Goal: Task Accomplishment & Management: Manage account settings

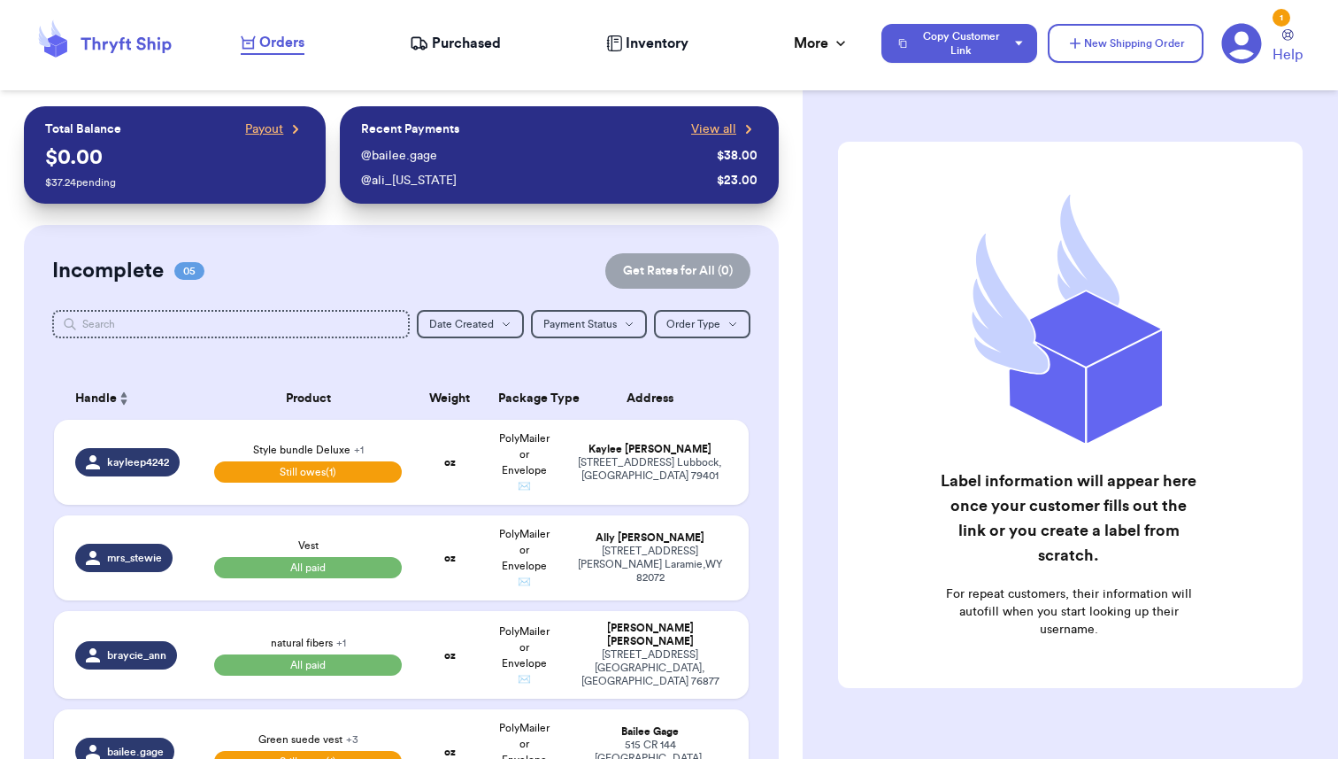
scroll to position [590, 0]
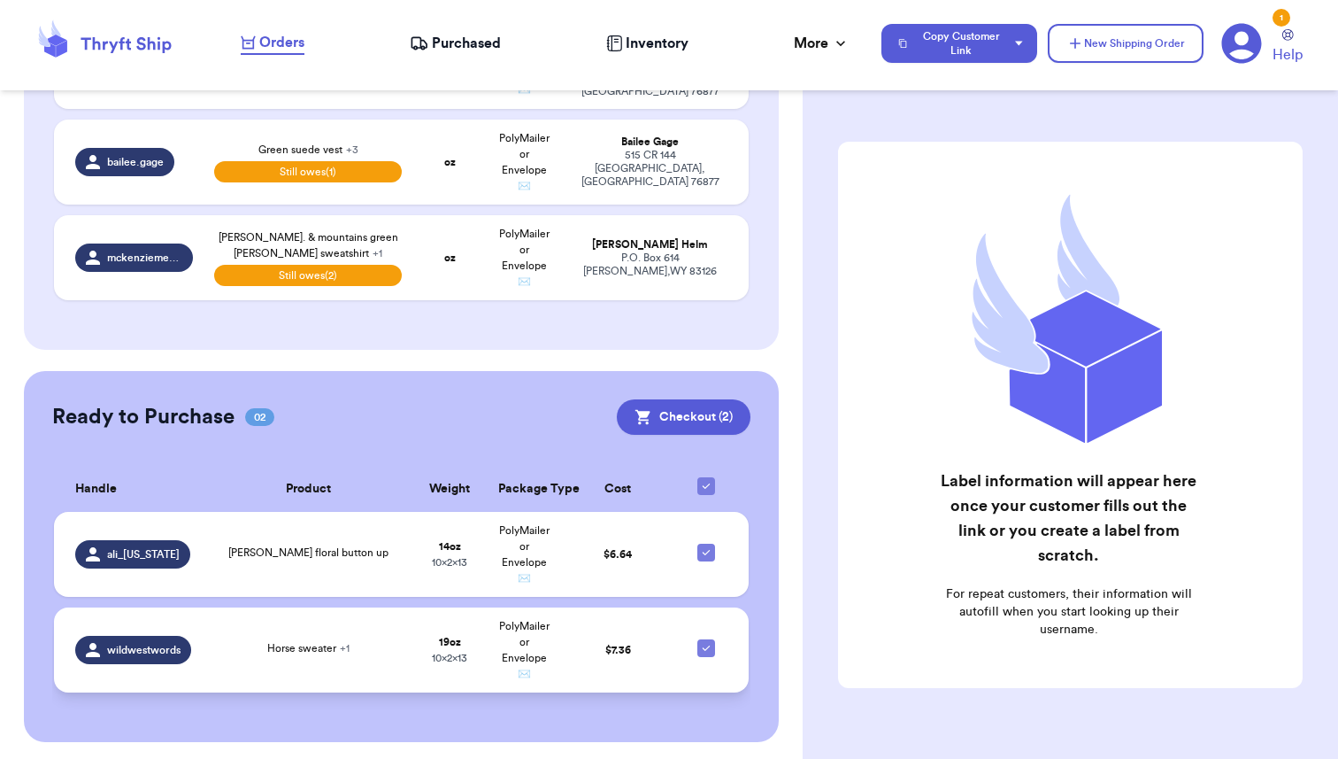
click at [294, 655] on td "Horse sweater + 1" at bounding box center [308, 649] width 209 height 85
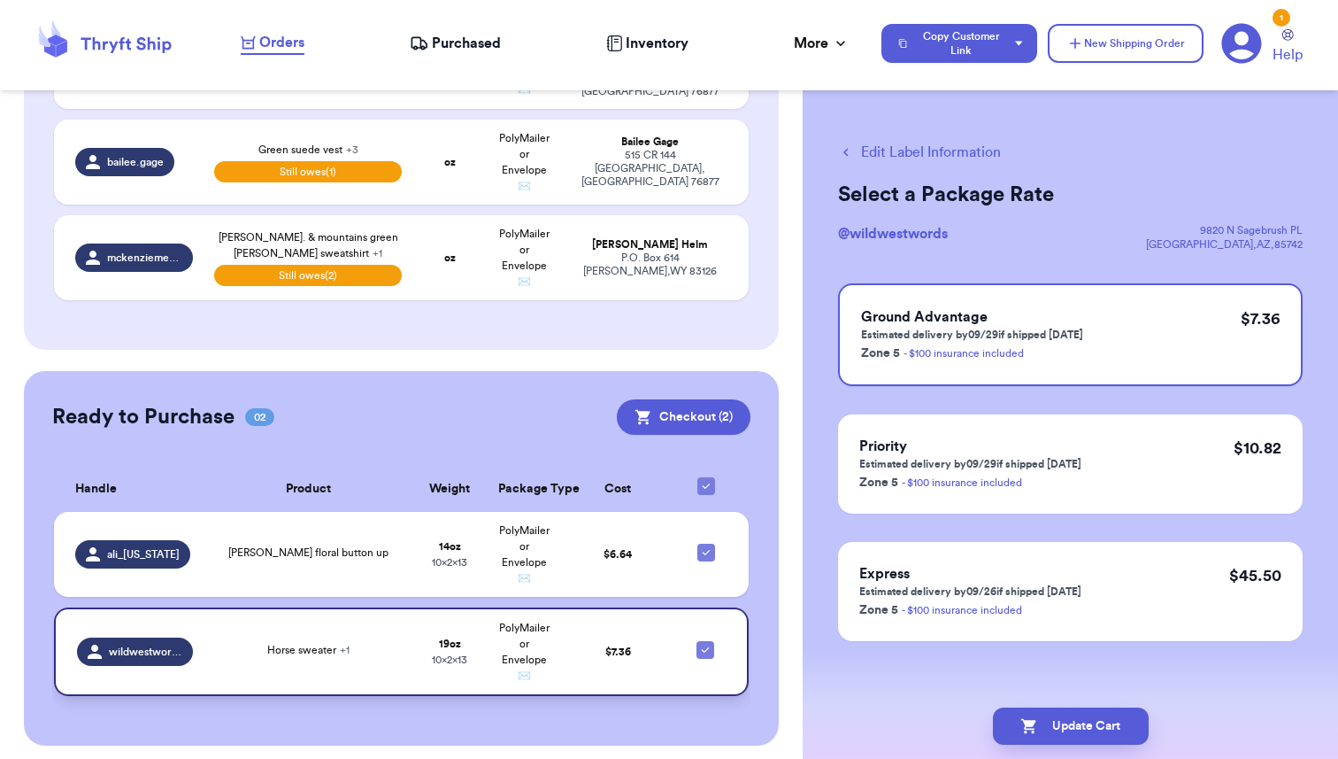
click at [294, 655] on div "Horse sweater + 1" at bounding box center [308, 651] width 188 height 19
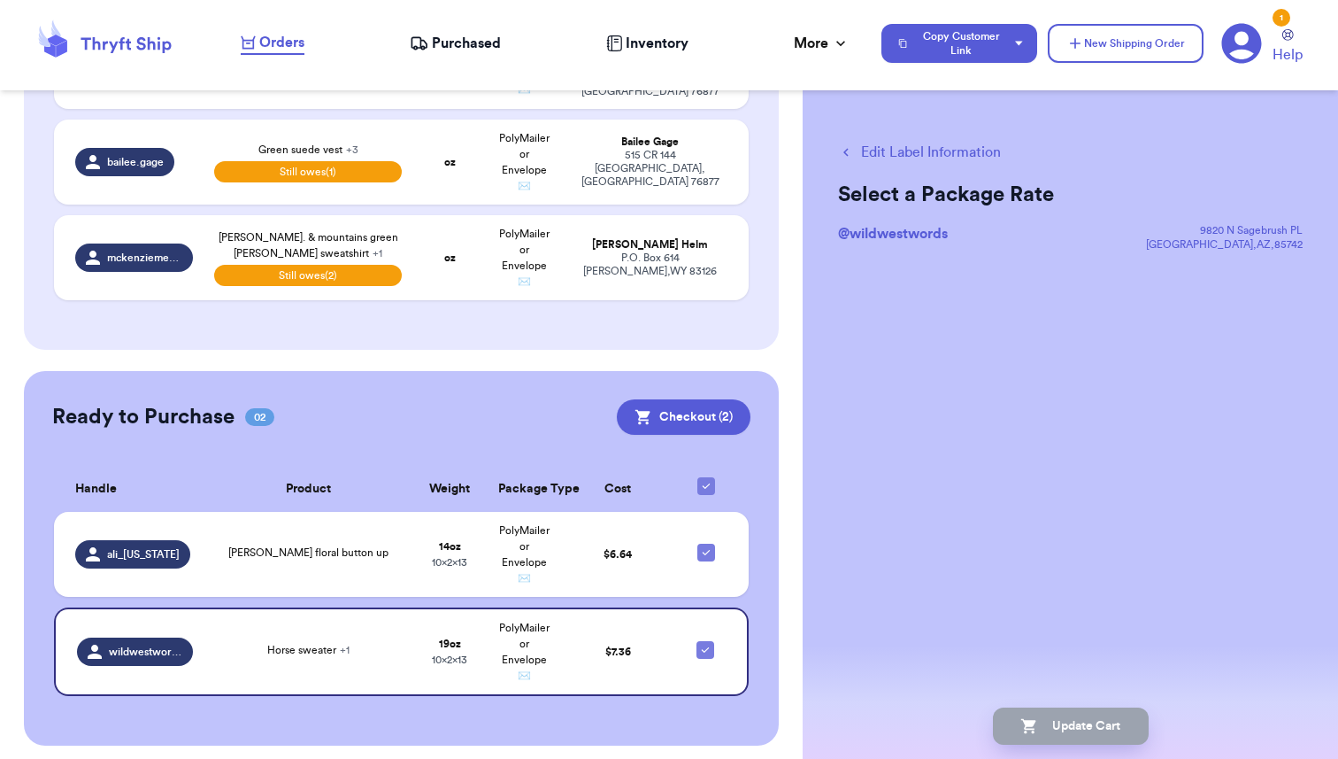
click at [893, 153] on button "Edit Label Information" at bounding box center [919, 152] width 163 height 21
checkbox input "false"
select select "paid"
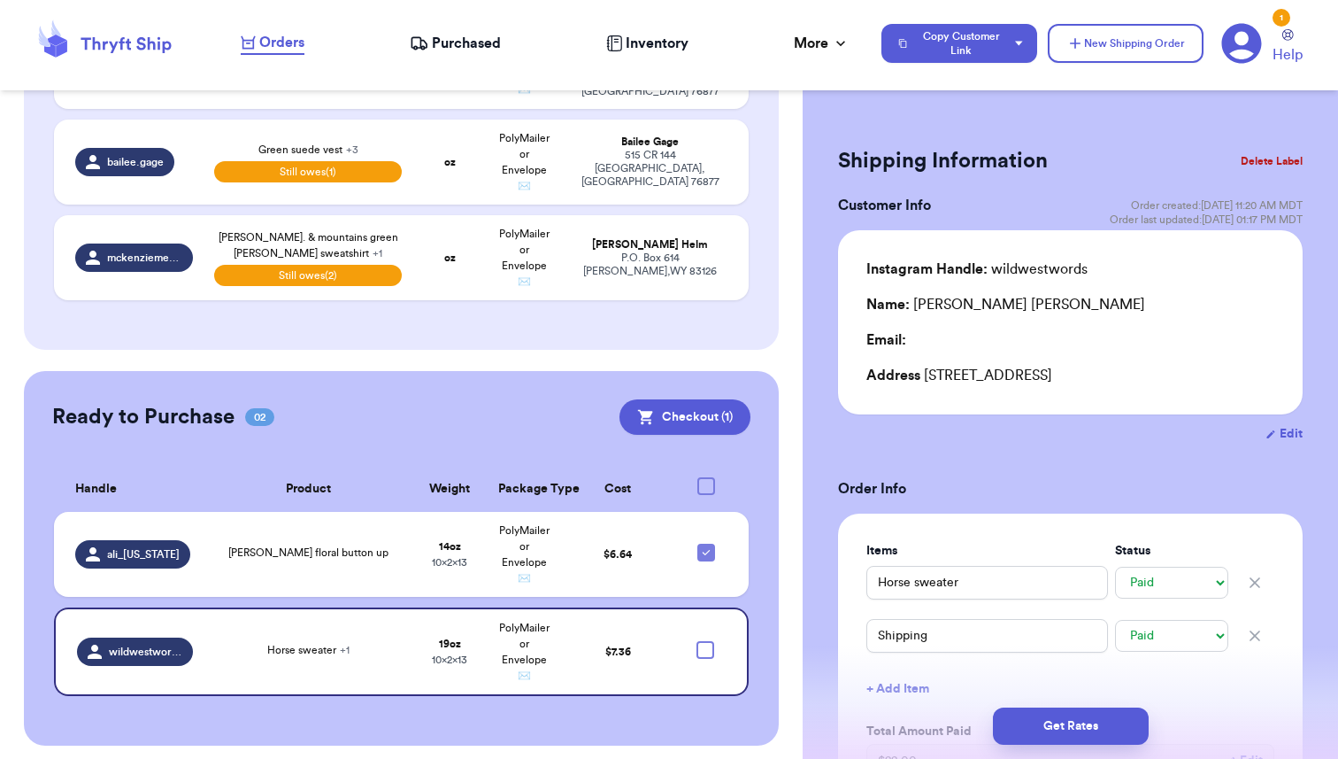
type input "22"
checkbox input "true"
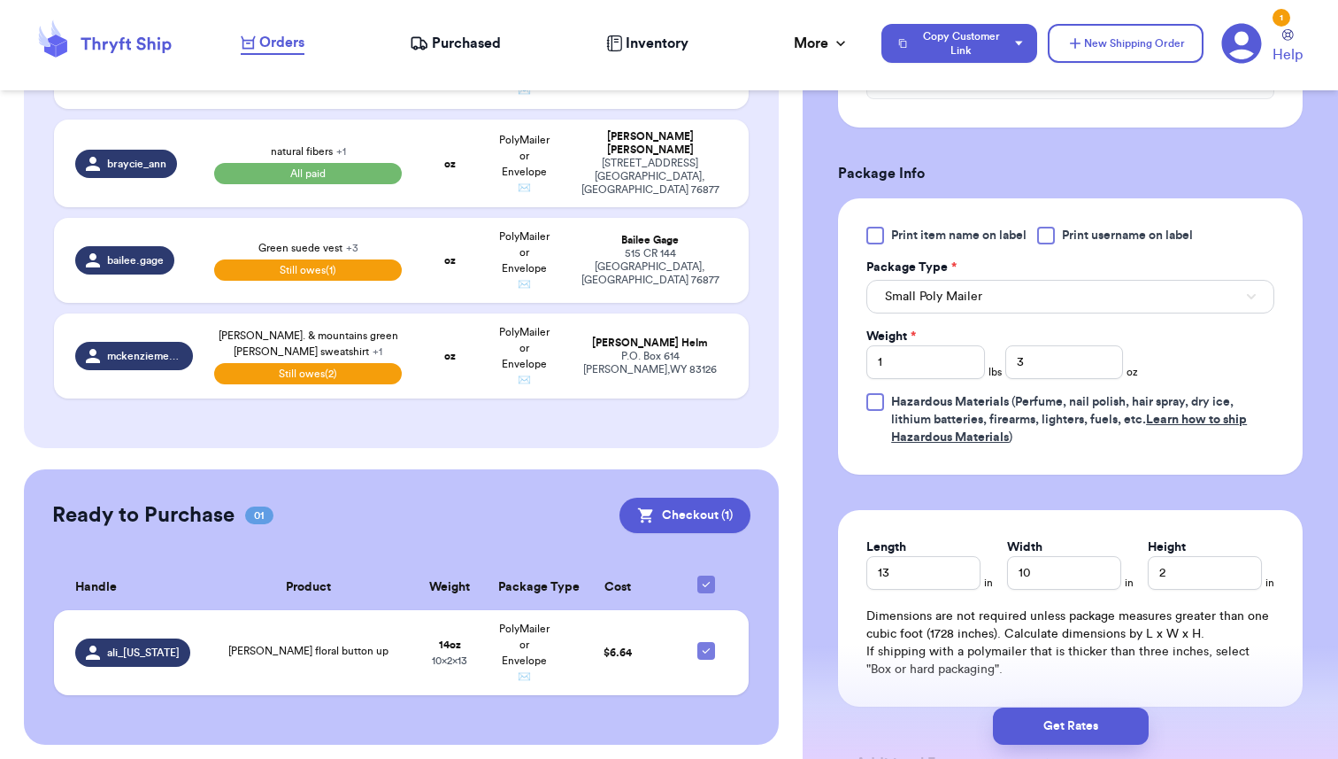
scroll to position [748, 0]
click at [990, 297] on button "Small Poly Mailer" at bounding box center [1071, 296] width 408 height 34
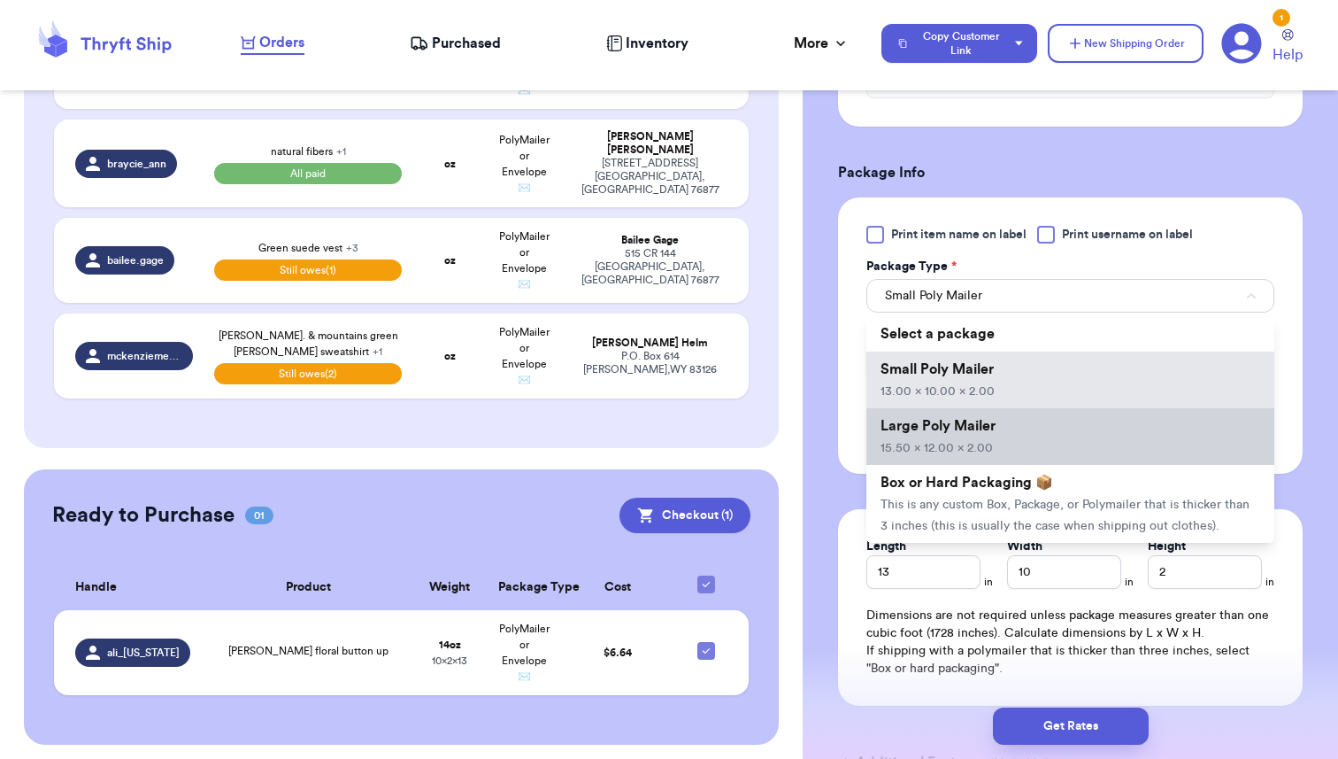
click at [950, 432] on span "Large Poly Mailer" at bounding box center [938, 426] width 115 height 14
type input "15.5"
type input "12"
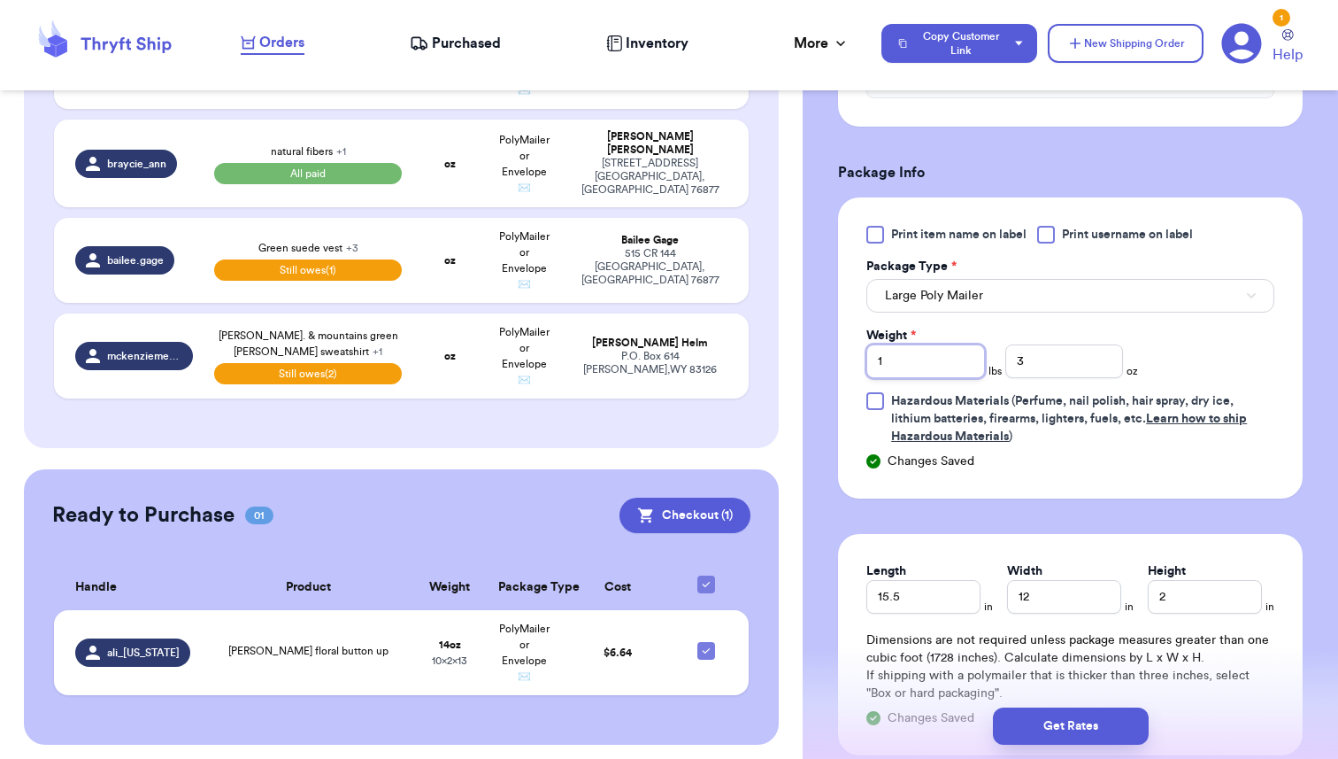
drag, startPoint x: 894, startPoint y: 360, endPoint x: 842, endPoint y: 359, distance: 52.2
click at [842, 359] on div "Print item name on label Print username on label Package Type * Large Poly Mail…" at bounding box center [1070, 347] width 465 height 301
drag, startPoint x: 1033, startPoint y: 366, endPoint x: 980, endPoint y: 366, distance: 53.1
click at [980, 366] on div "Weight * lbs 3 oz" at bounding box center [1003, 352] width 272 height 51
type input "15"
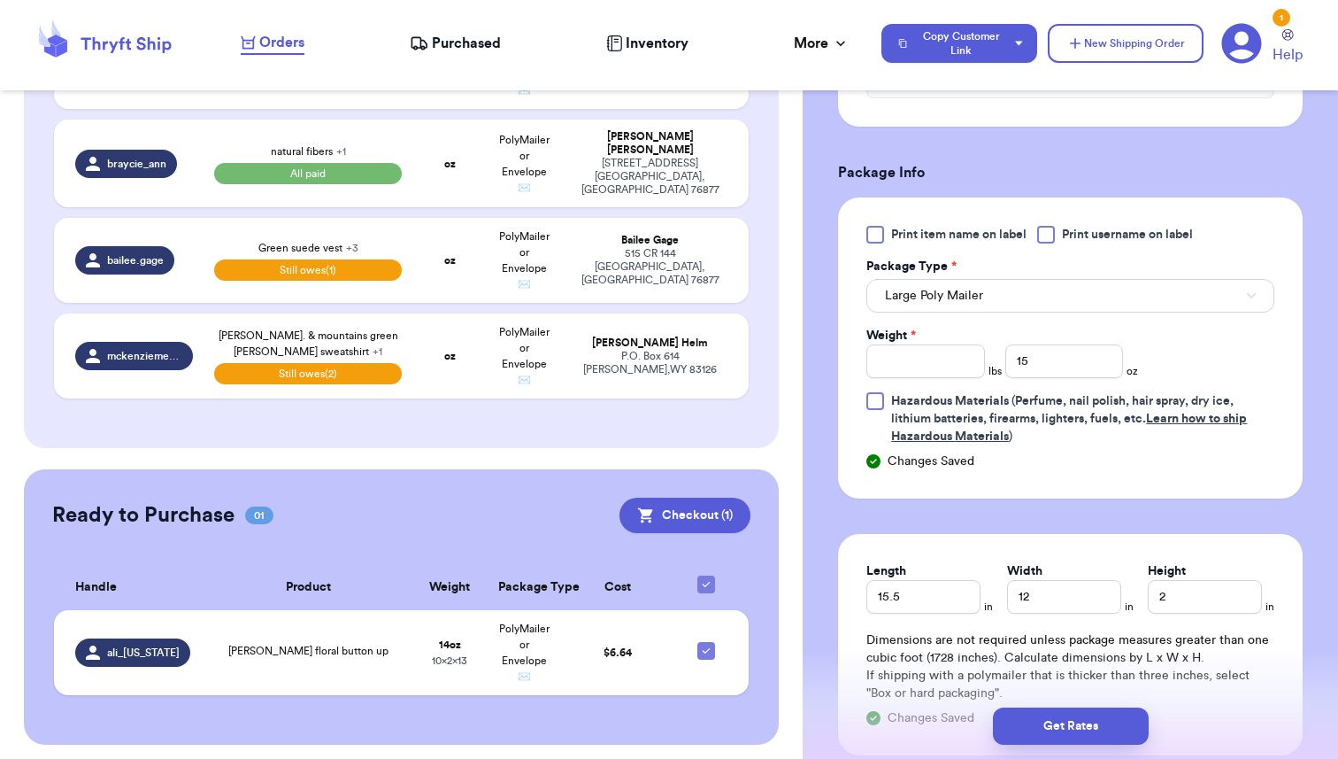
click at [1061, 527] on form "Shipping Information Delete Label Customer Info Order created: [DATE] 11:20 AM …" at bounding box center [1070, 120] width 465 height 1453
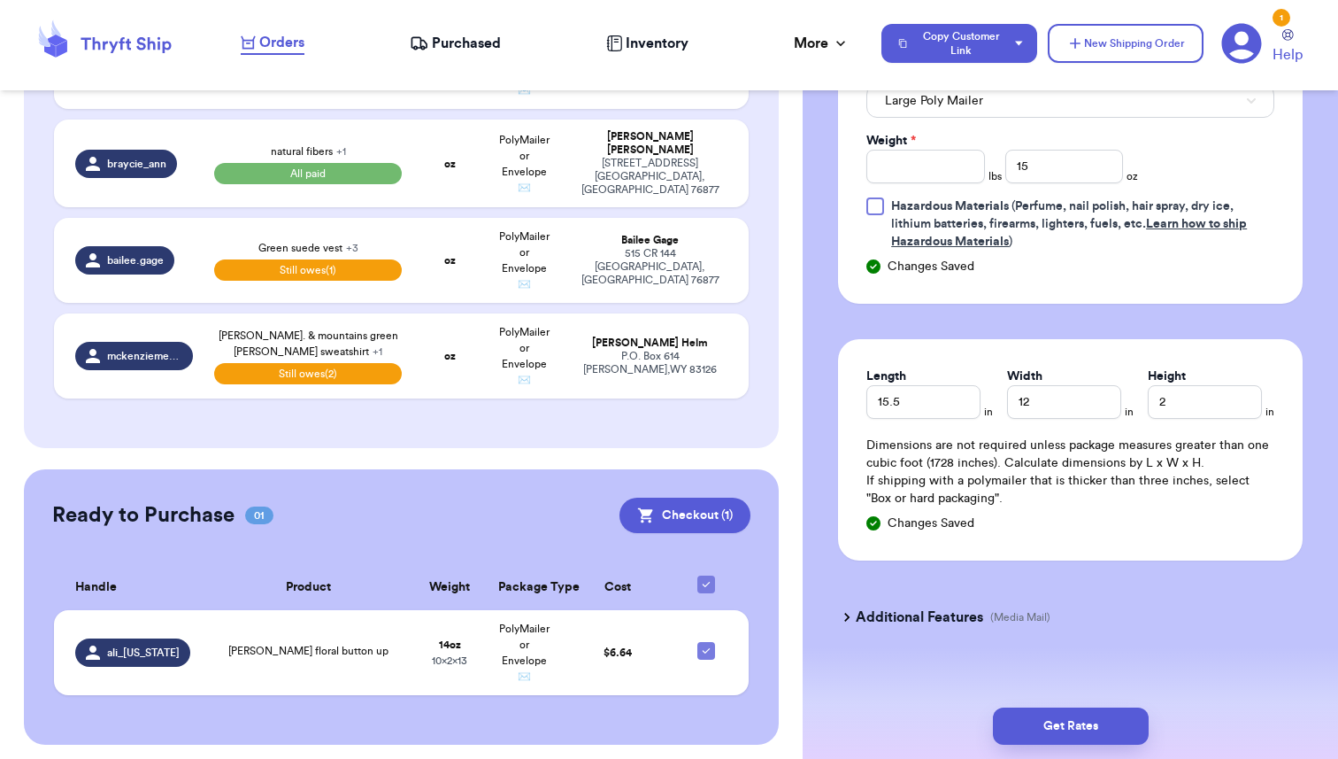
scroll to position [960, 0]
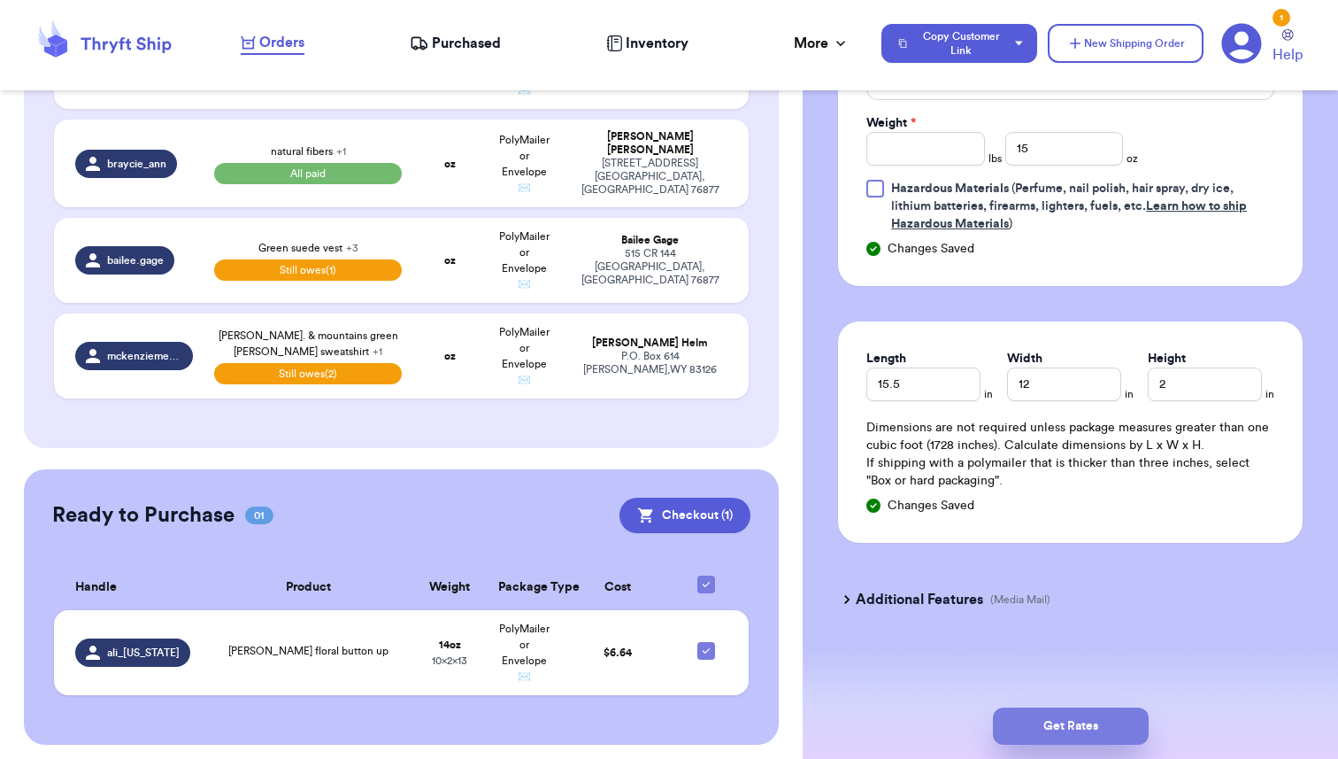
click at [1067, 730] on button "Get Rates" at bounding box center [1071, 725] width 156 height 37
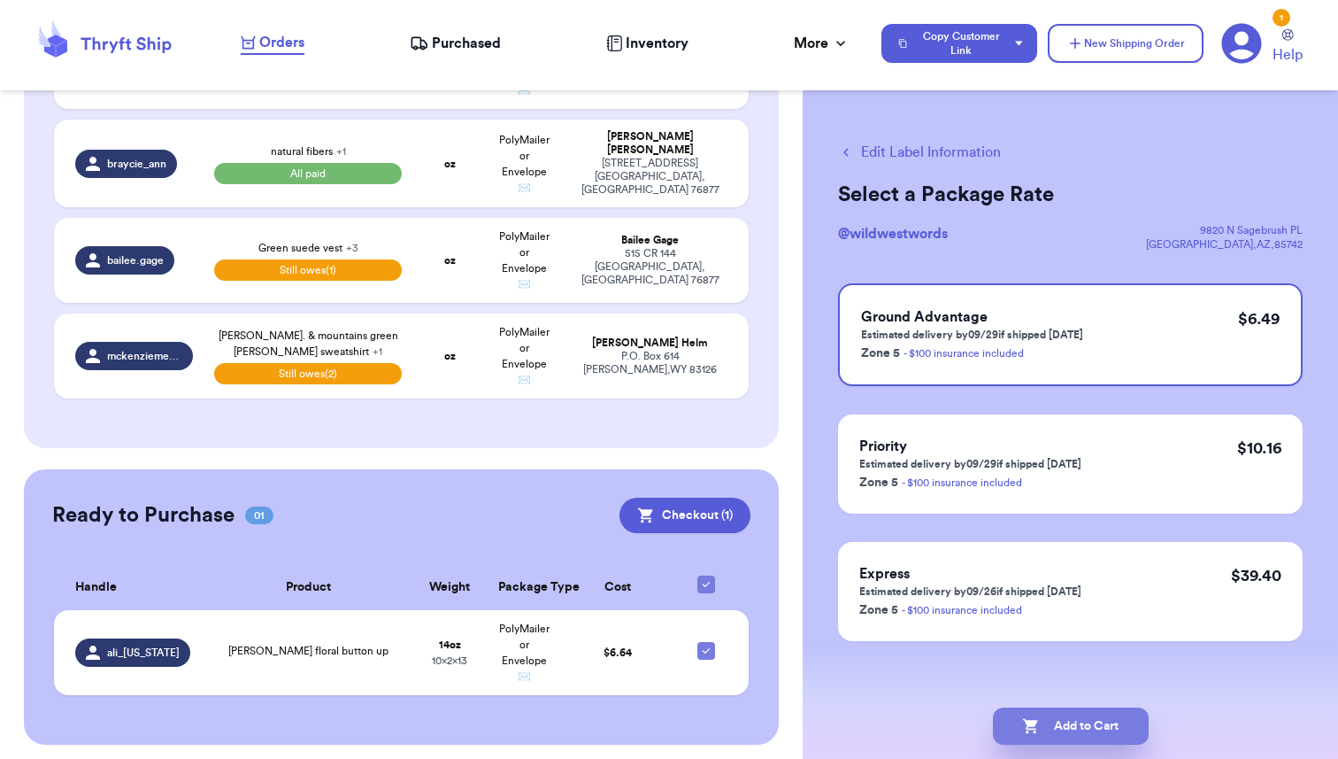
click at [1072, 724] on button "Add to Cart" at bounding box center [1071, 725] width 156 height 37
checkbox input "true"
select select "paid"
select select "unpaid"
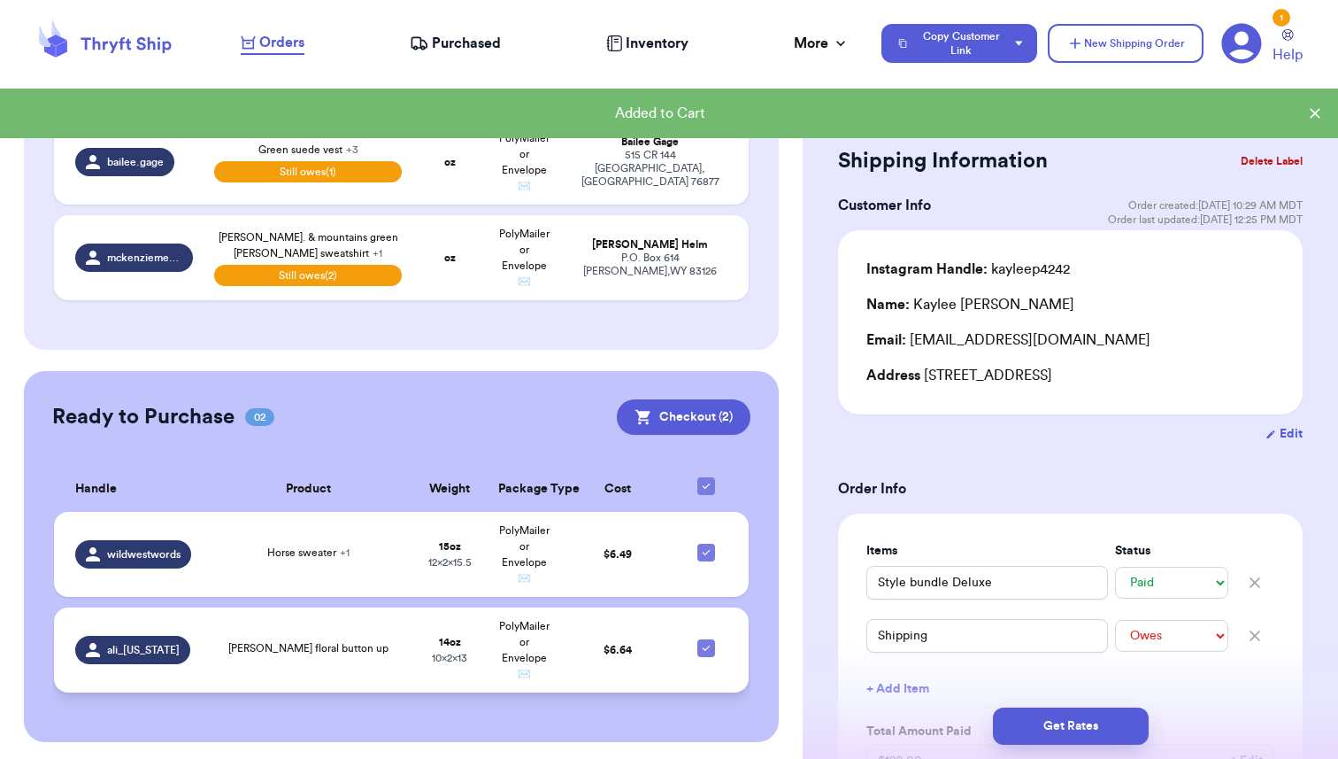
click at [324, 652] on div "[PERSON_NAME] floral button up" at bounding box center [308, 649] width 188 height 19
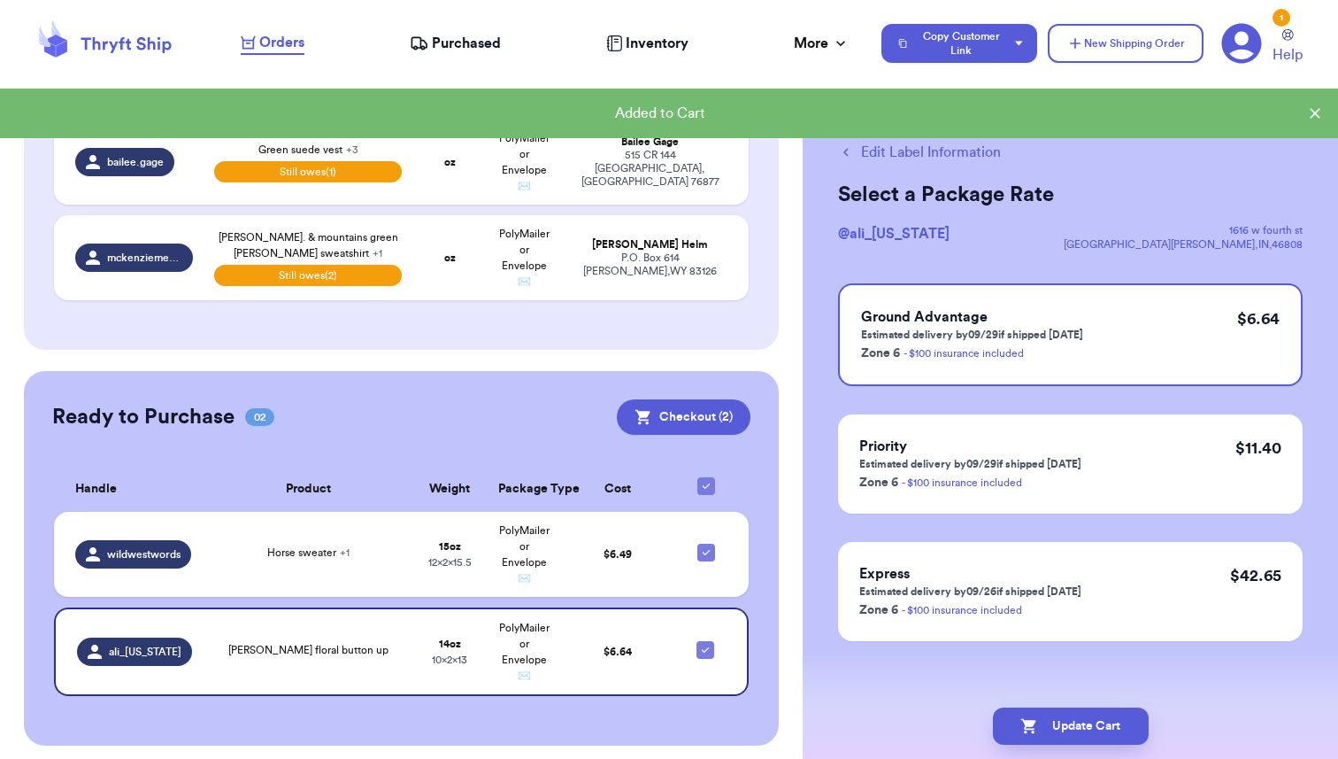
click at [881, 148] on button "Edit Label Information" at bounding box center [919, 152] width 163 height 21
checkbox input "false"
select select "paid"
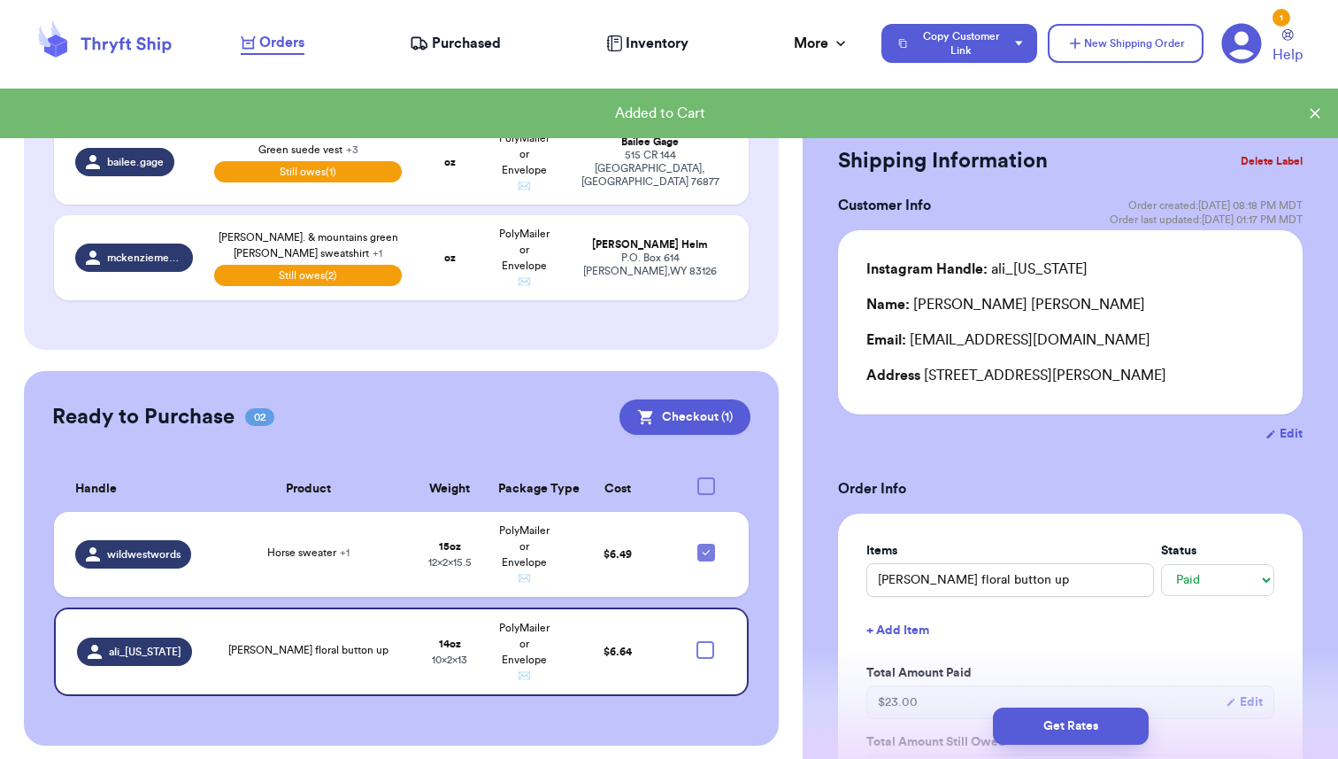
checkbox input "true"
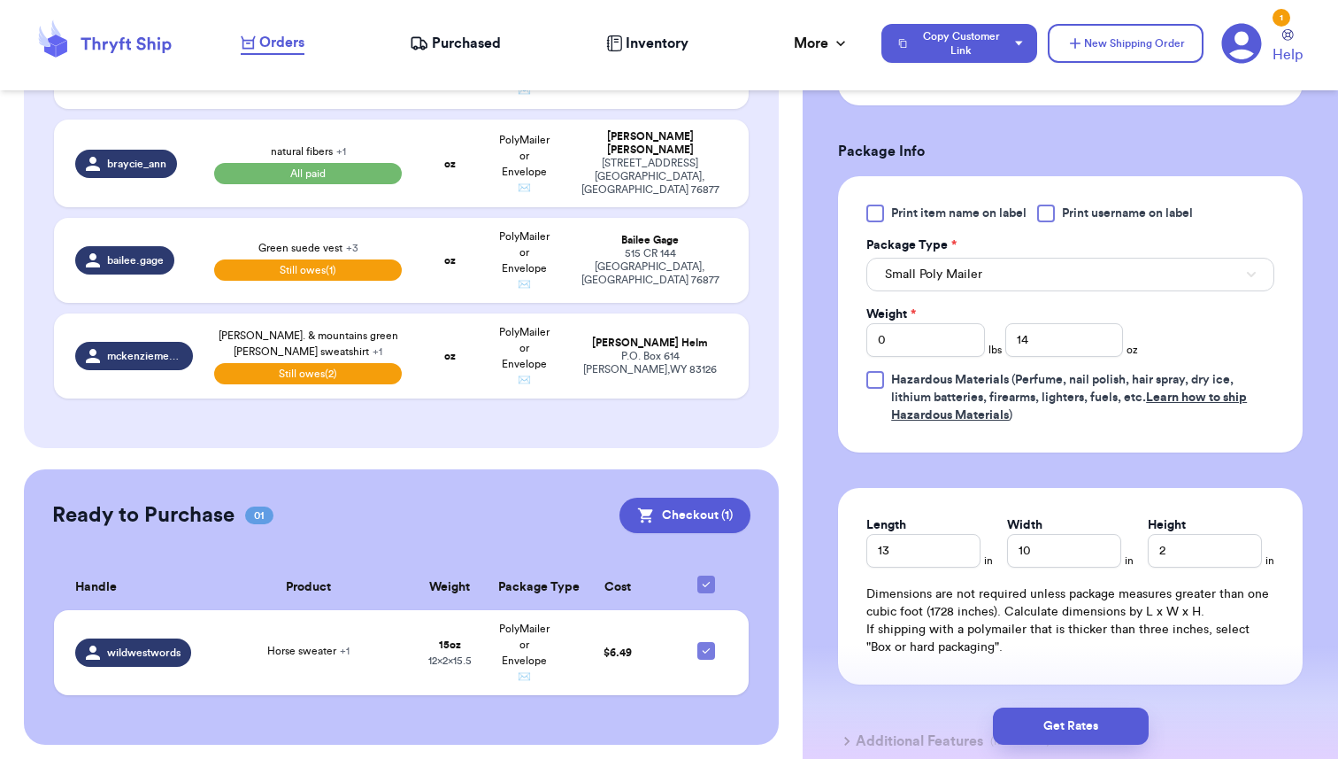
scroll to position [774, 0]
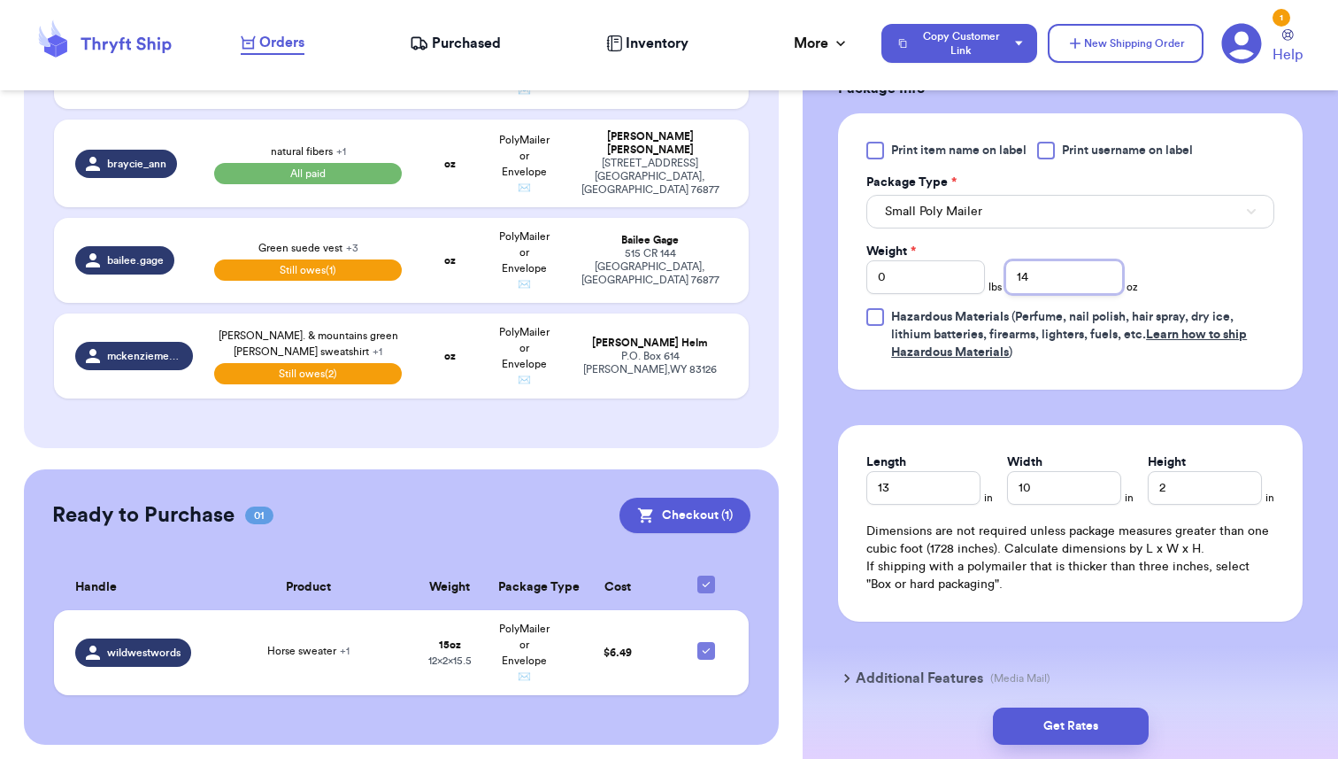
click at [1042, 285] on input "14" at bounding box center [1065, 277] width 119 height 34
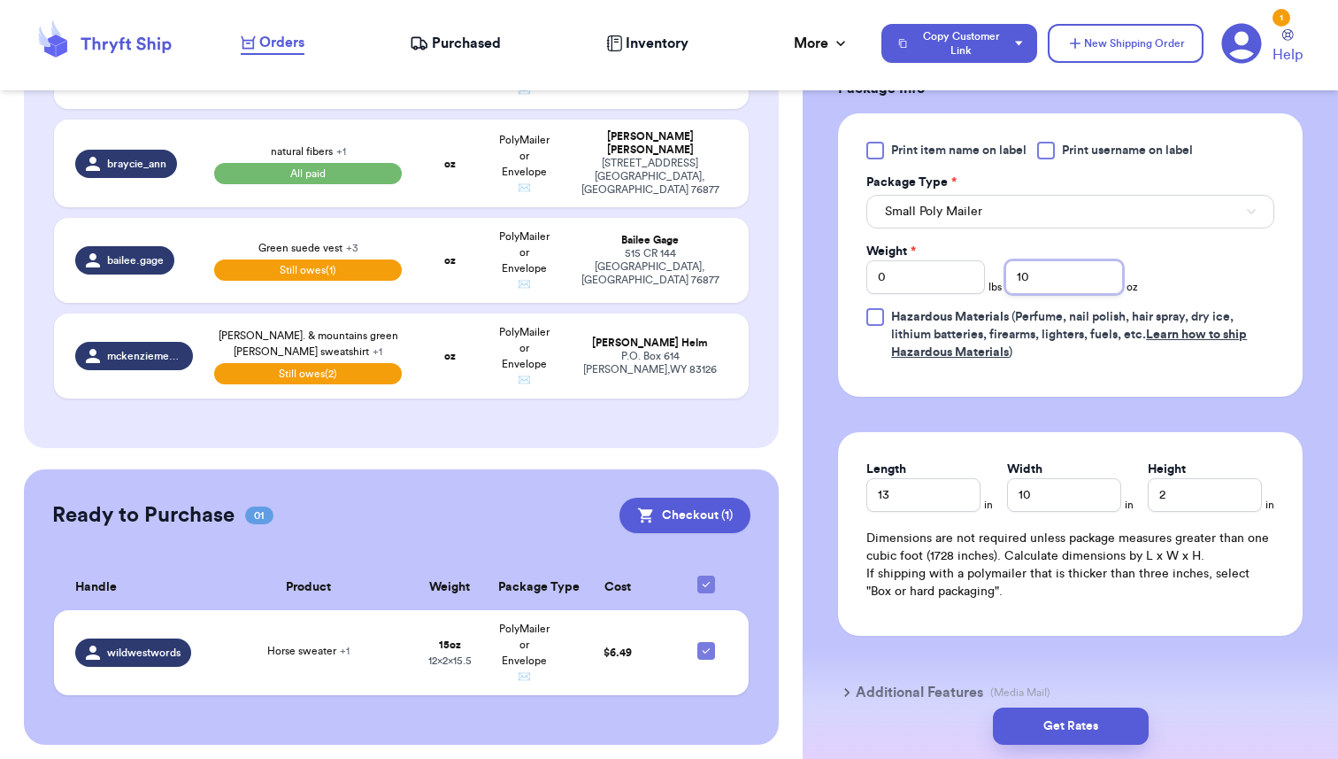
type input "10"
click at [1065, 408] on form "Shipping Information Delete Label Customer Info Order created: [DATE] 08:18 PM …" at bounding box center [1070, 48] width 465 height 1360
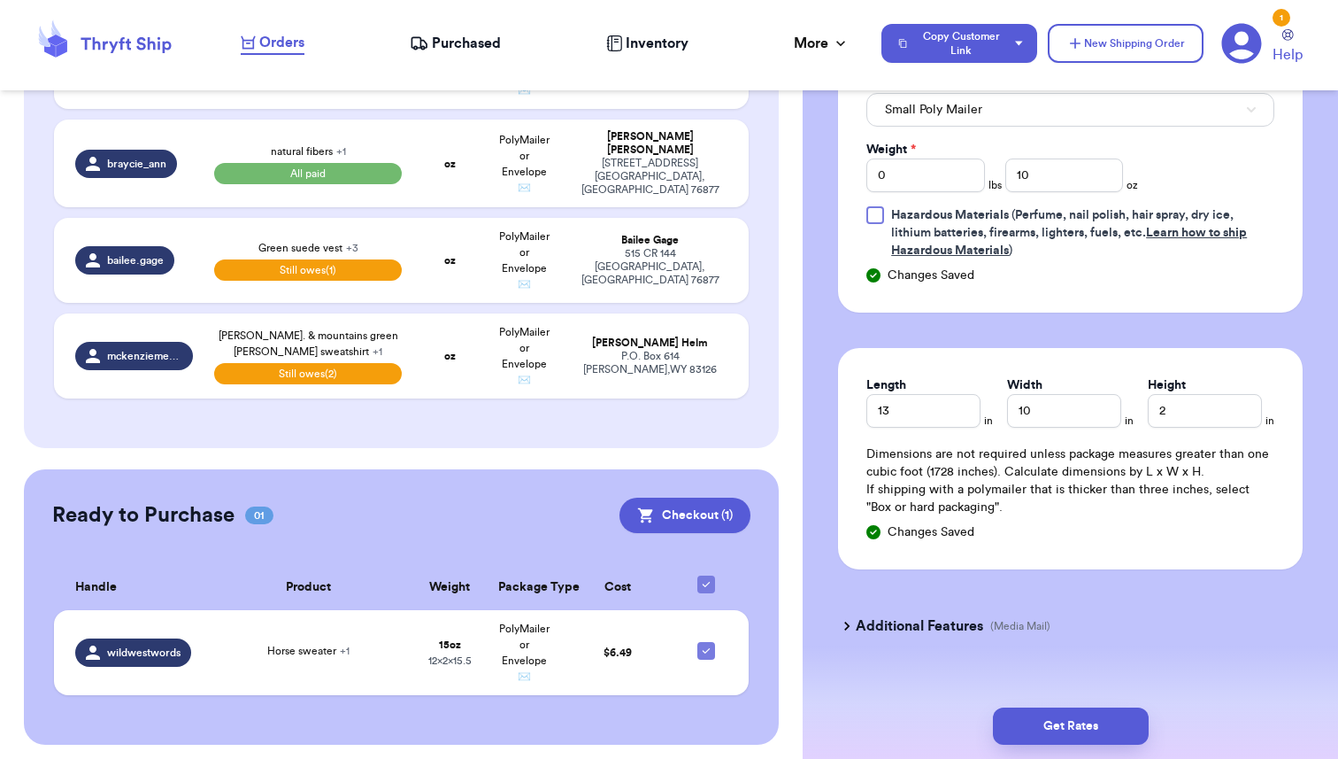
scroll to position [903, 0]
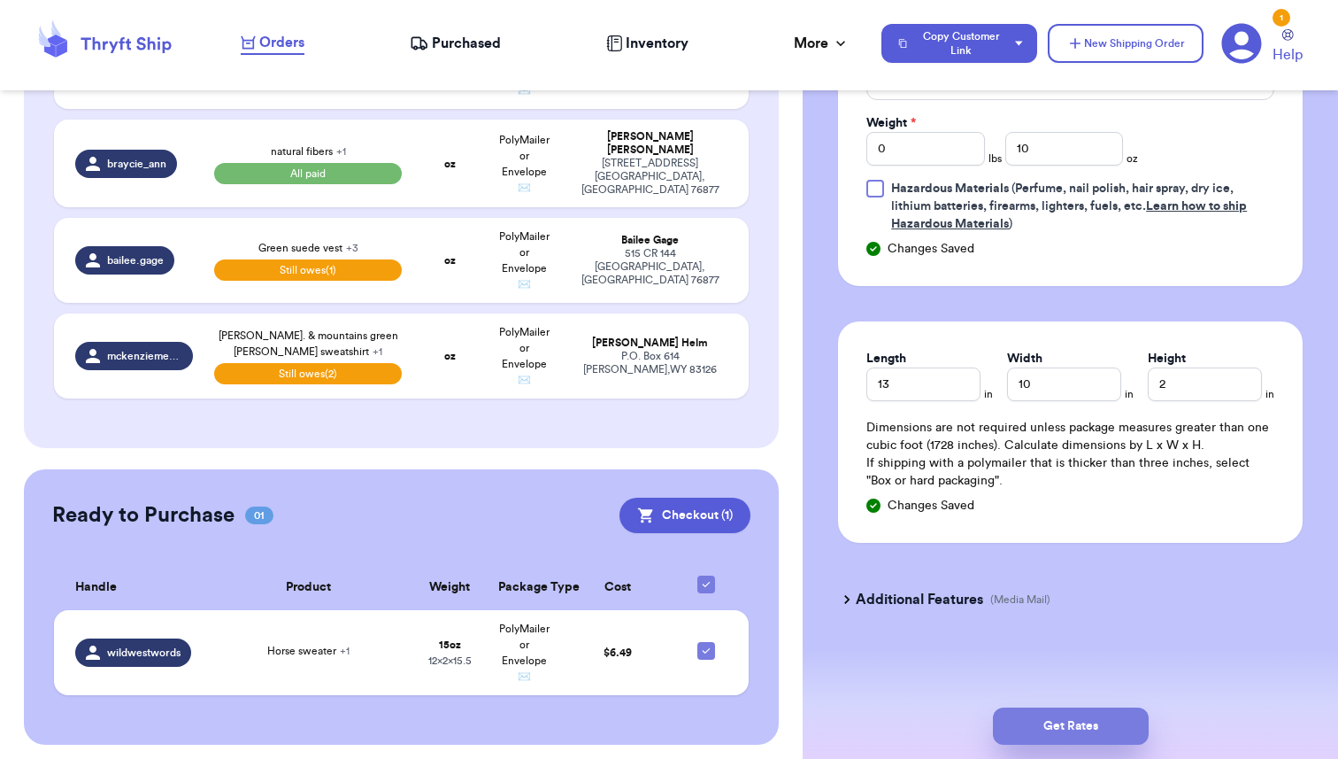
click at [1069, 733] on button "Get Rates" at bounding box center [1071, 725] width 156 height 37
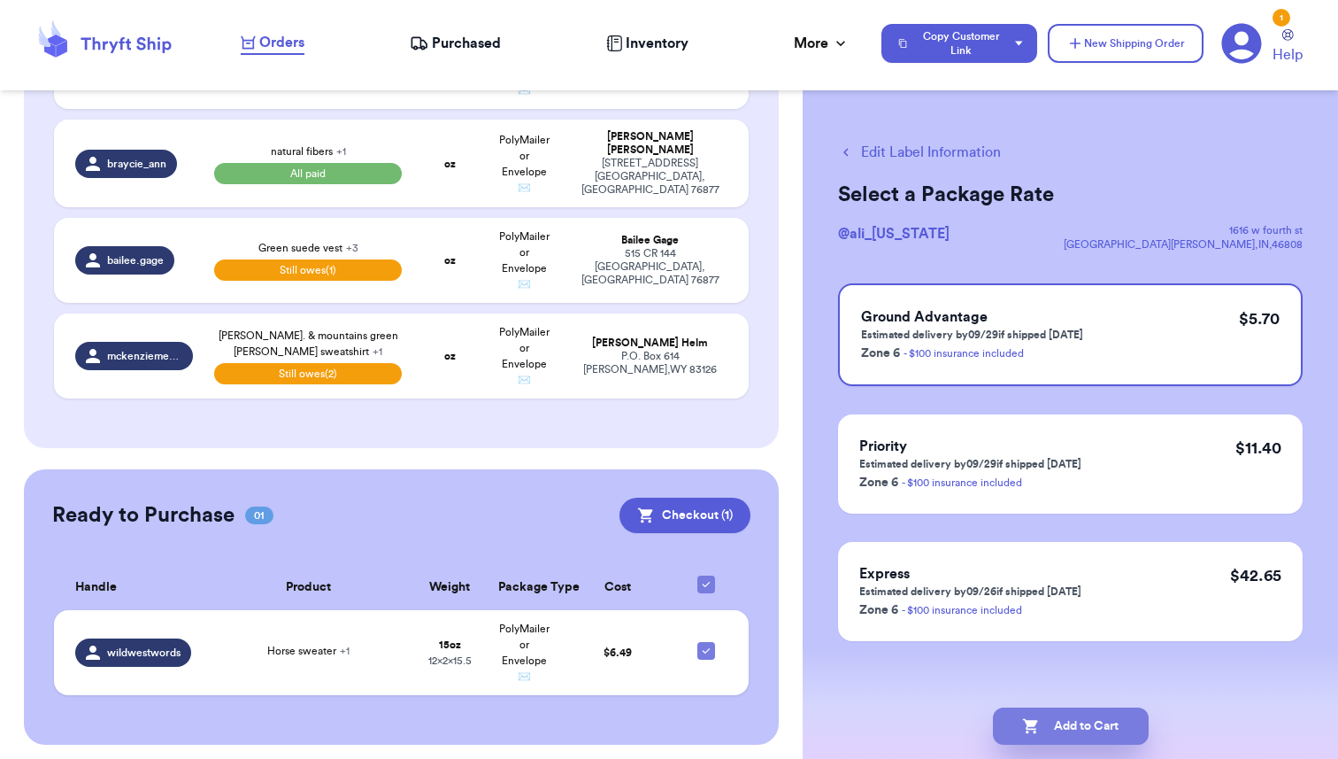
click at [1067, 715] on button "Add to Cart" at bounding box center [1071, 725] width 156 height 37
checkbox input "true"
select select "paid"
select select "unpaid"
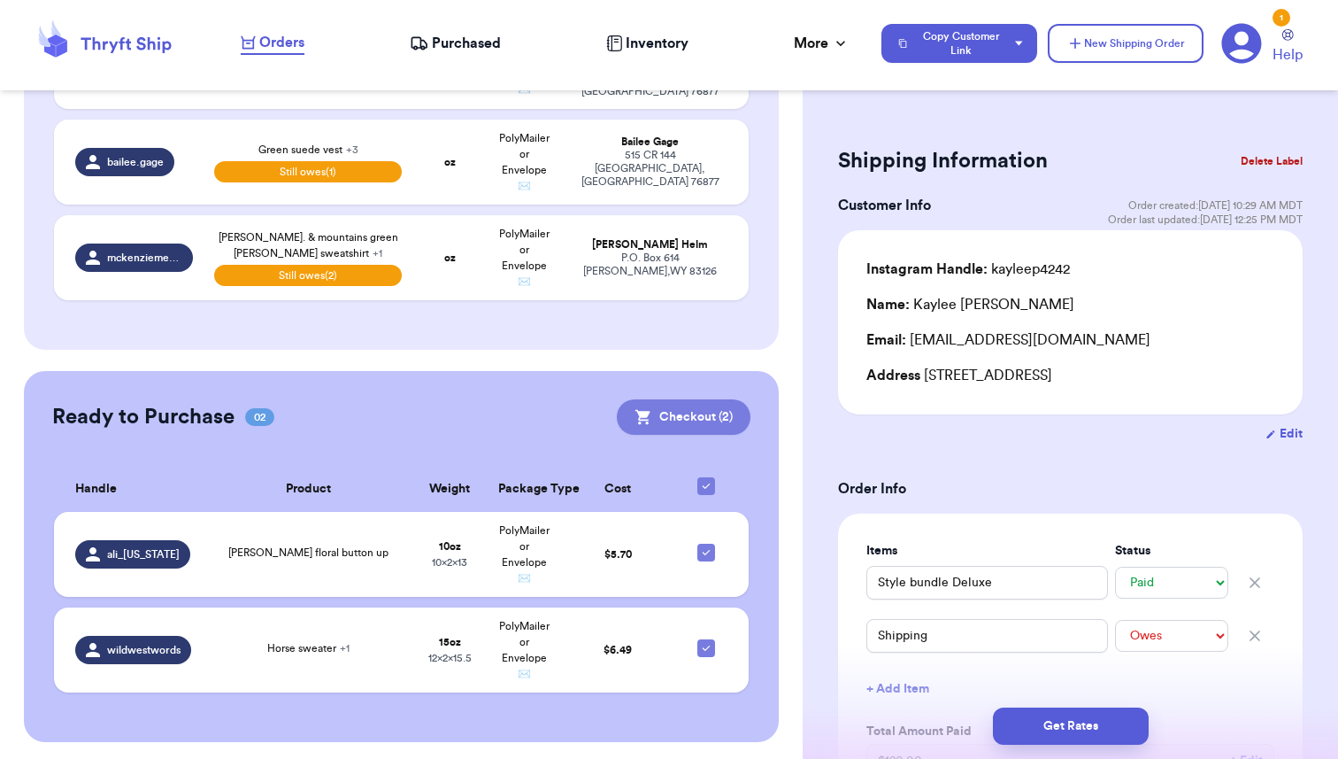
click at [675, 412] on button "Checkout ( 2 )" at bounding box center [684, 416] width 134 height 35
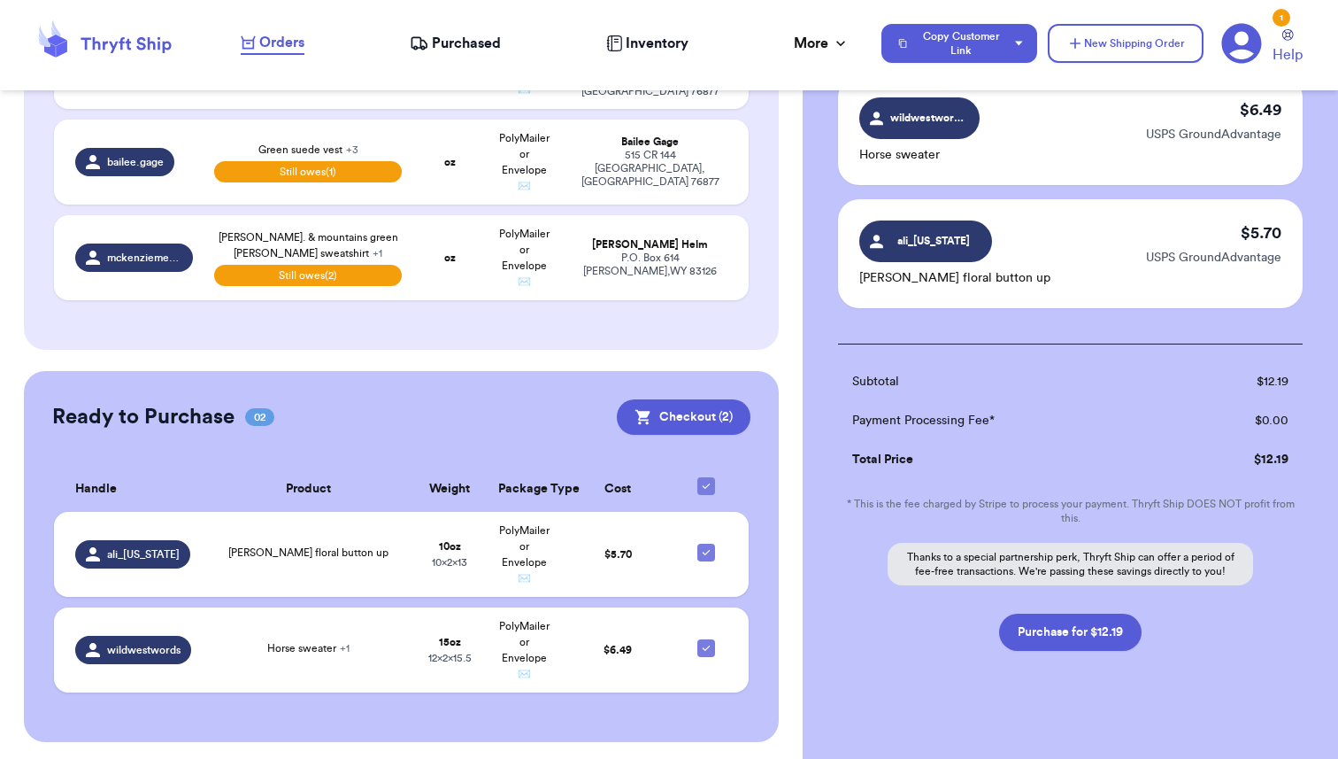
scroll to position [159, 0]
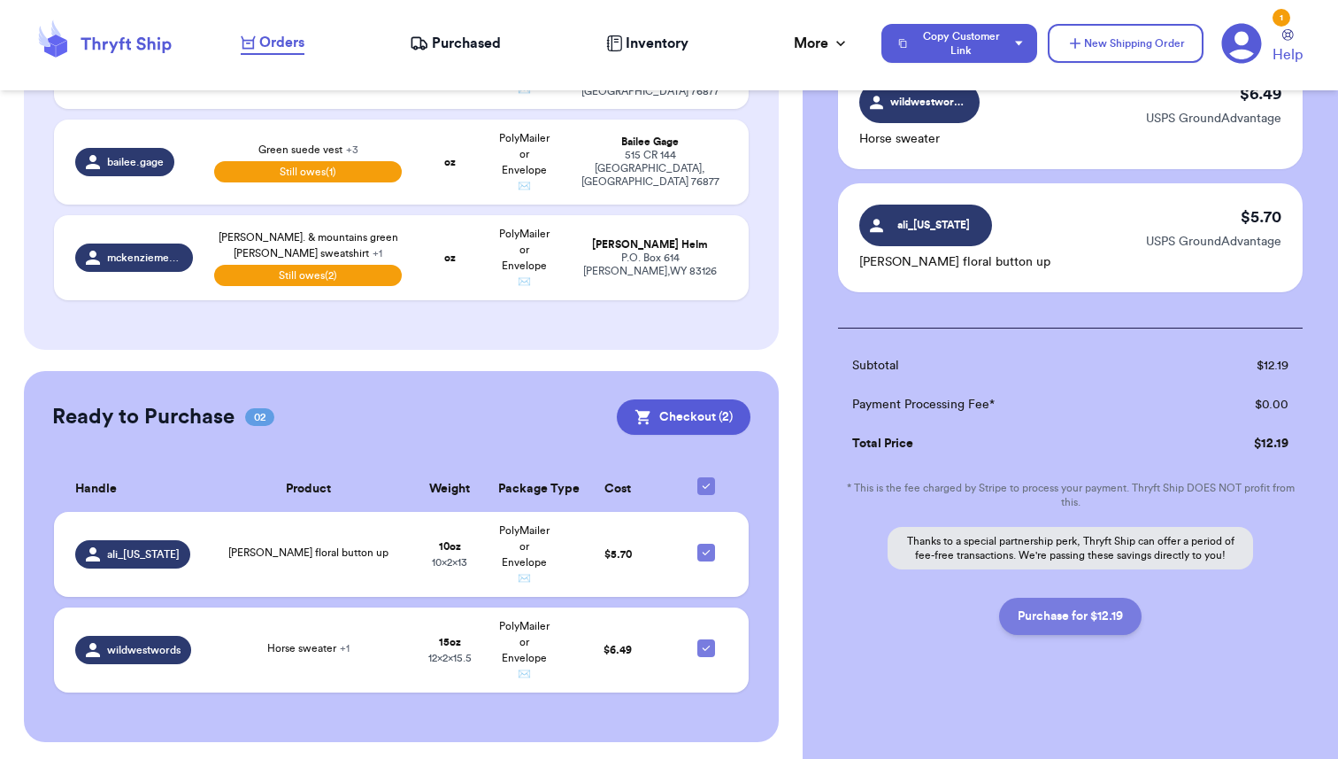
click at [1053, 622] on button "Purchase for $12.19" at bounding box center [1070, 615] width 143 height 37
checkbox input "false"
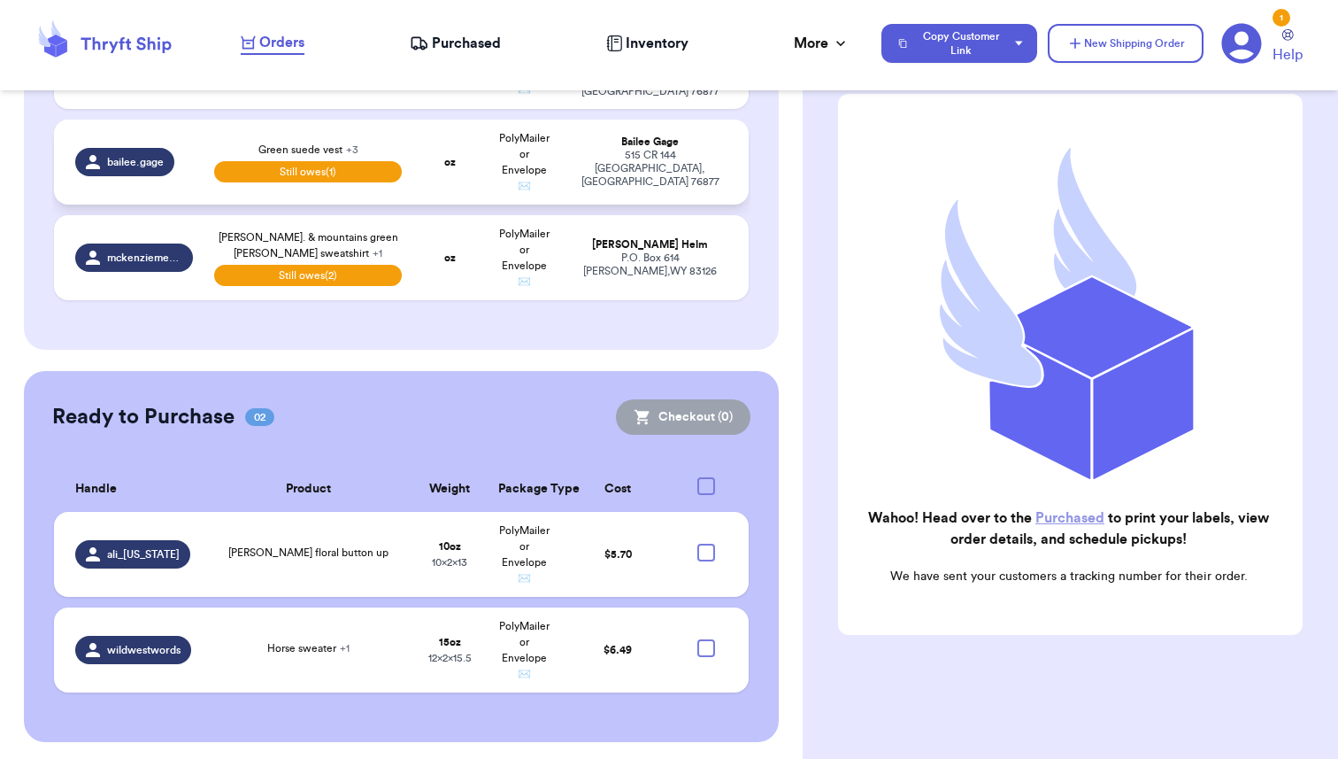
scroll to position [126, 0]
checkbox input "true"
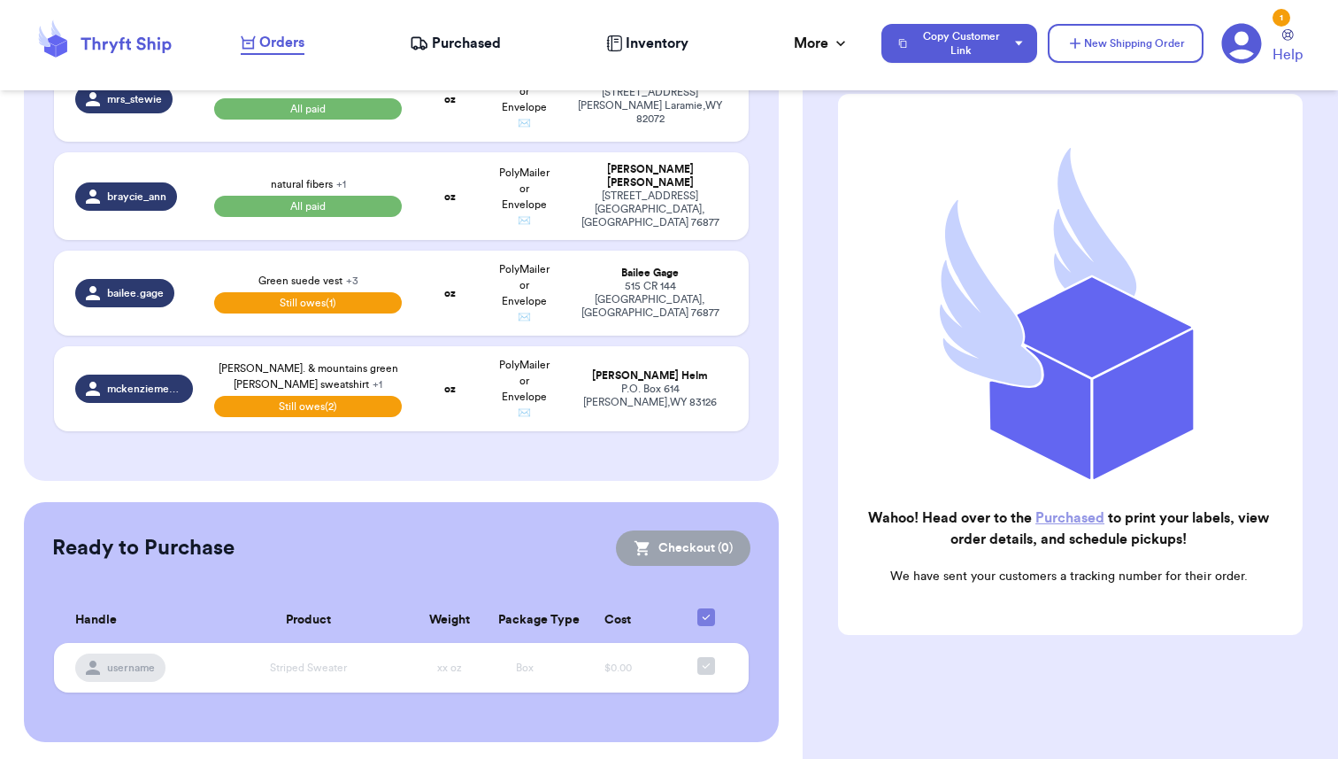
click at [445, 41] on span "Purchased" at bounding box center [466, 43] width 69 height 21
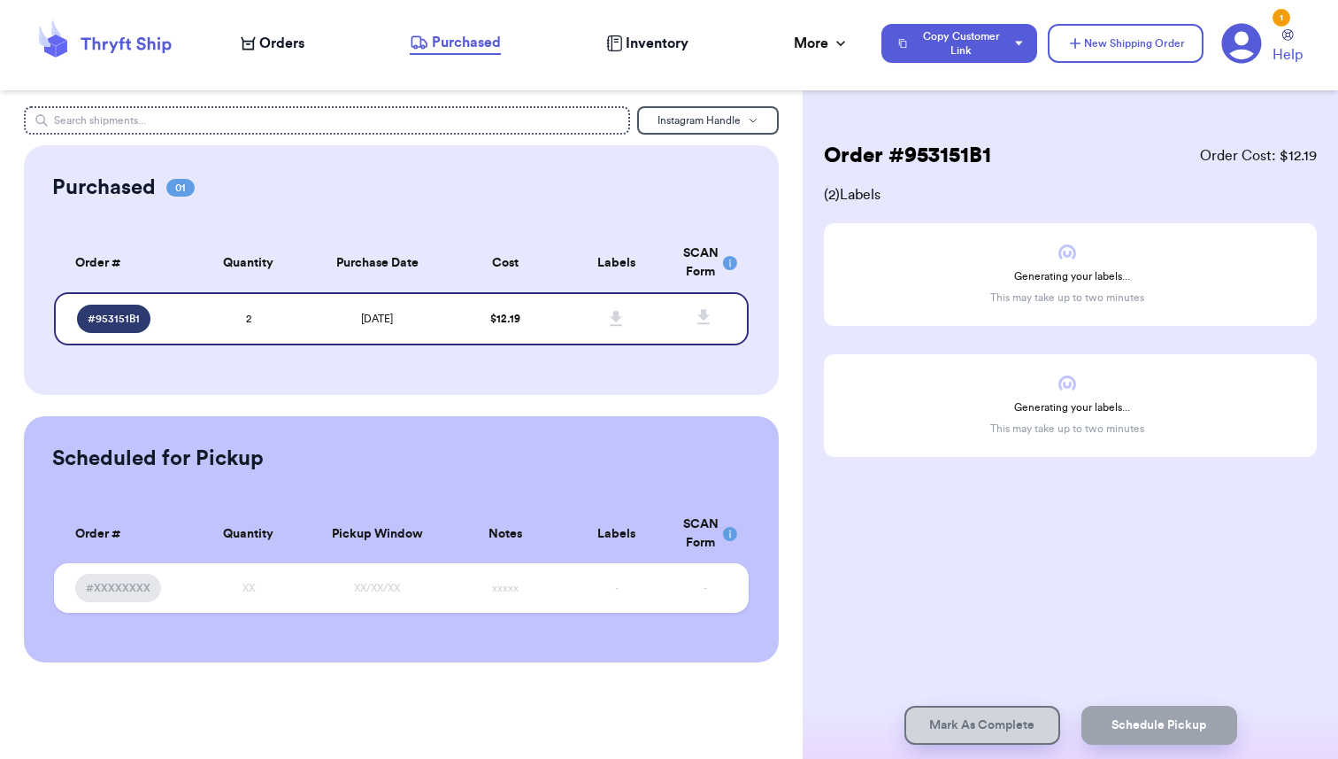
click at [279, 42] on span "Orders" at bounding box center [281, 43] width 45 height 21
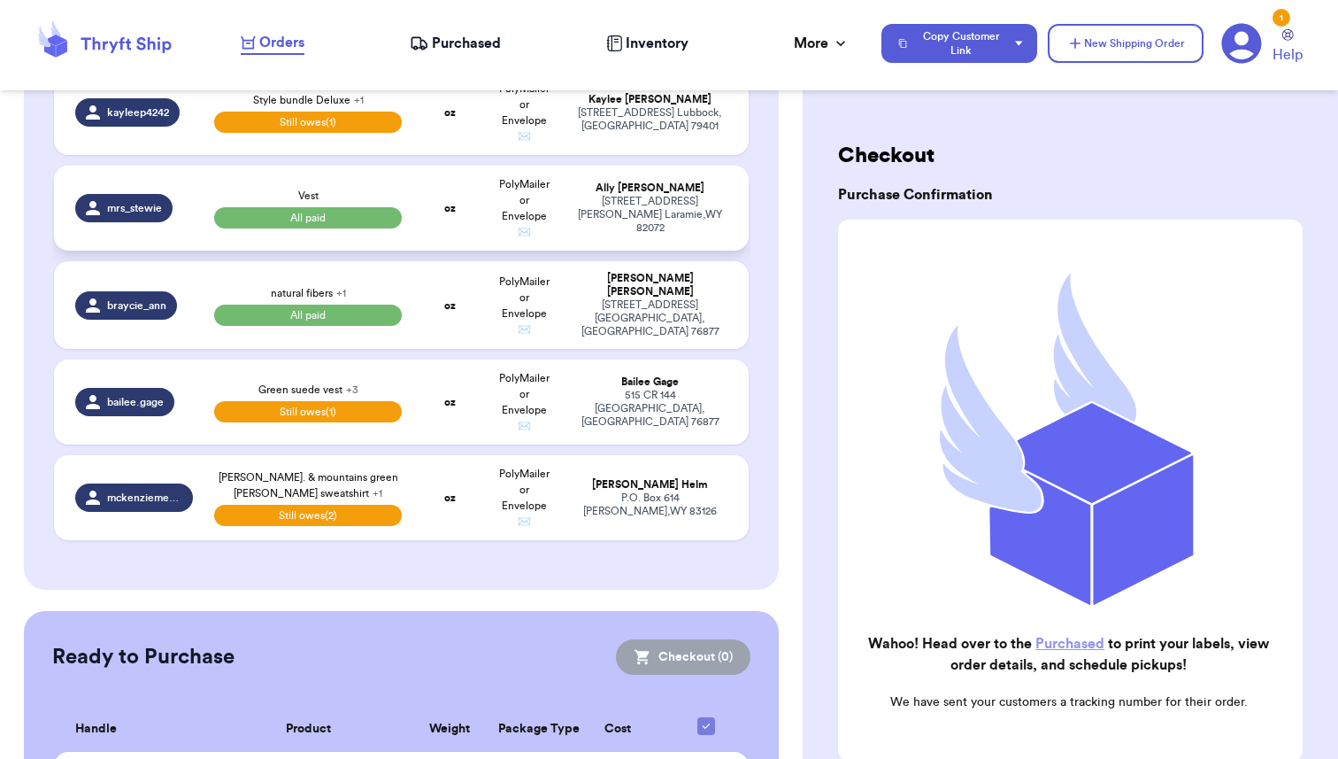
scroll to position [351, 0]
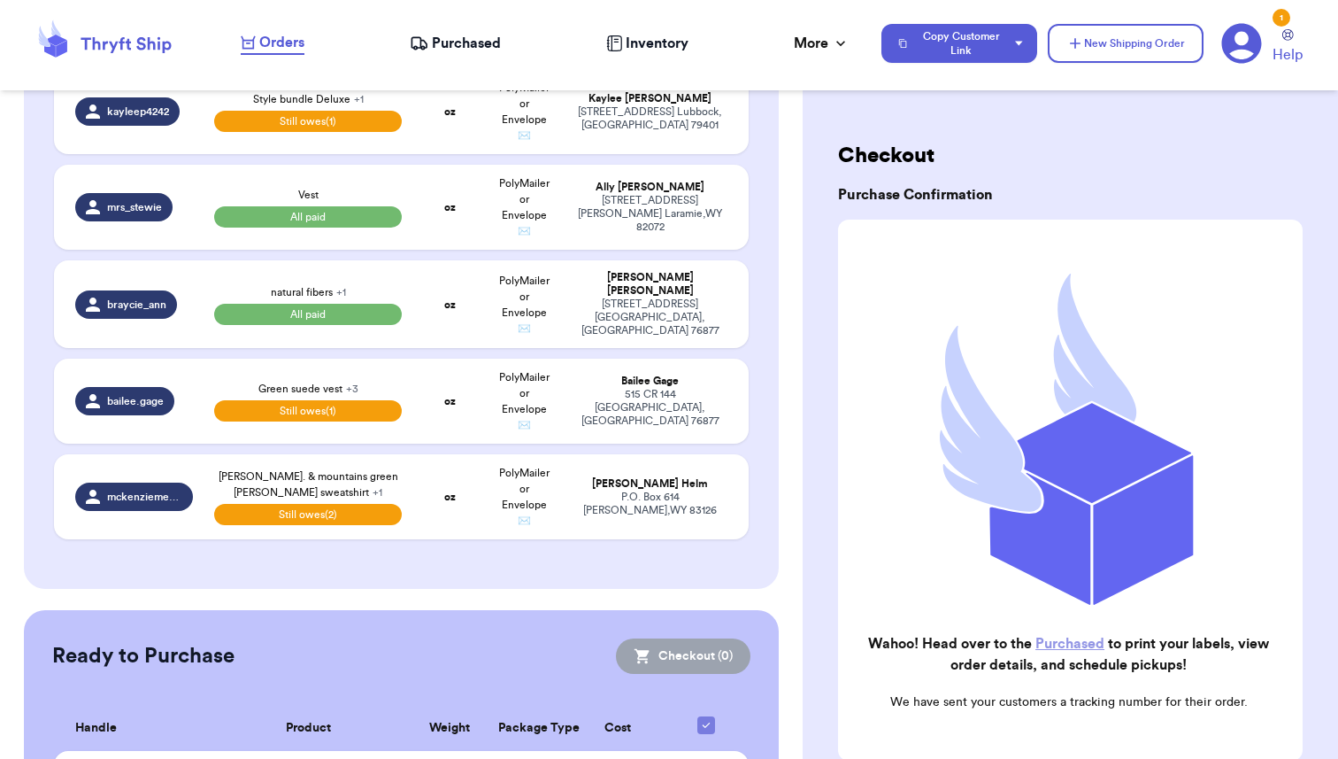
click at [443, 38] on span "Purchased" at bounding box center [466, 43] width 69 height 21
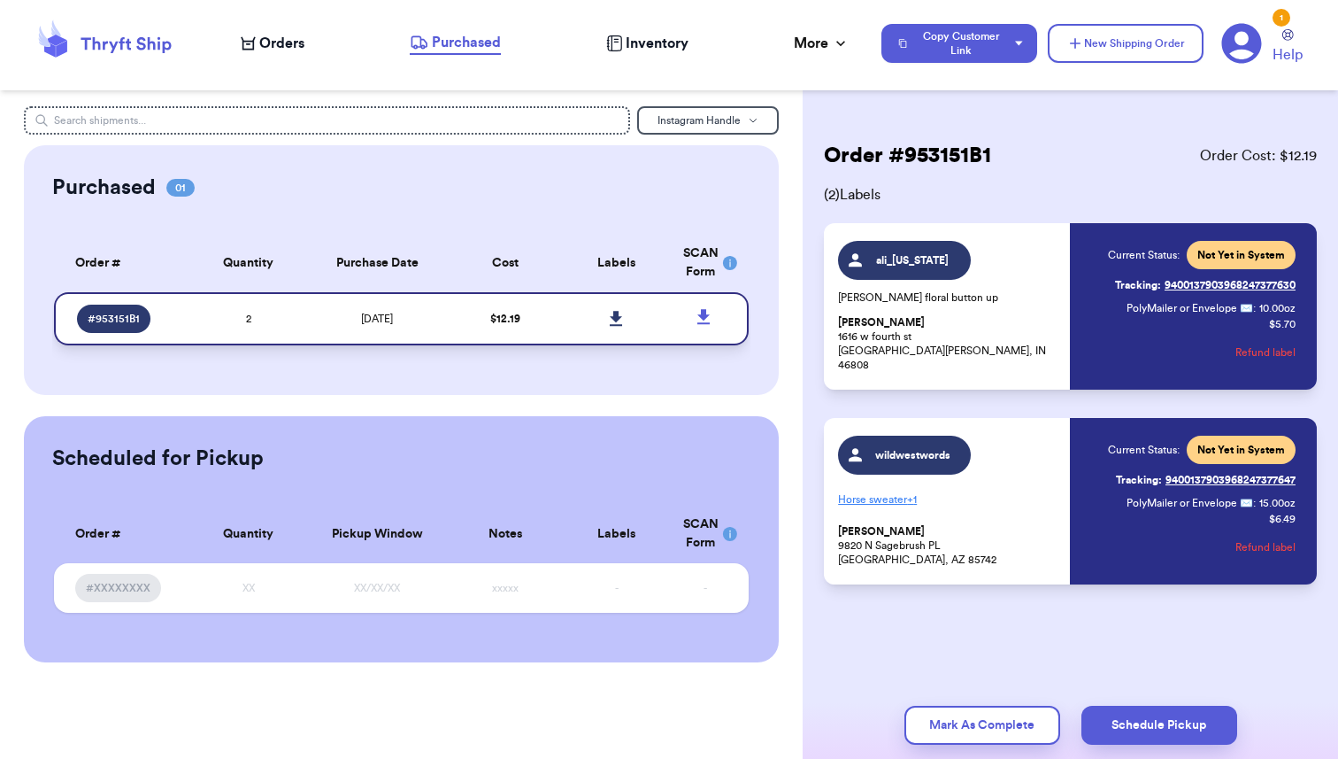
click at [616, 315] on icon at bounding box center [616, 318] width 12 height 15
click at [262, 45] on span "Orders" at bounding box center [281, 43] width 45 height 21
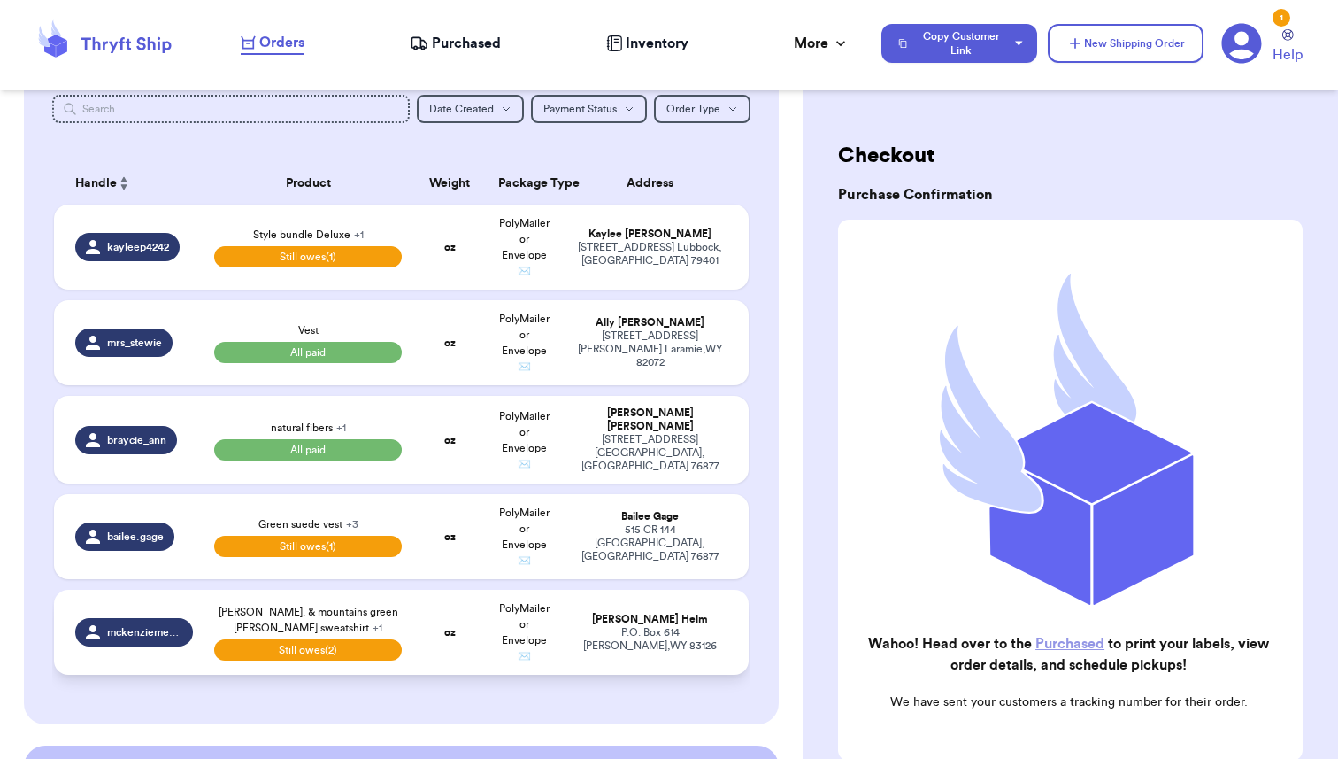
scroll to position [204, 0]
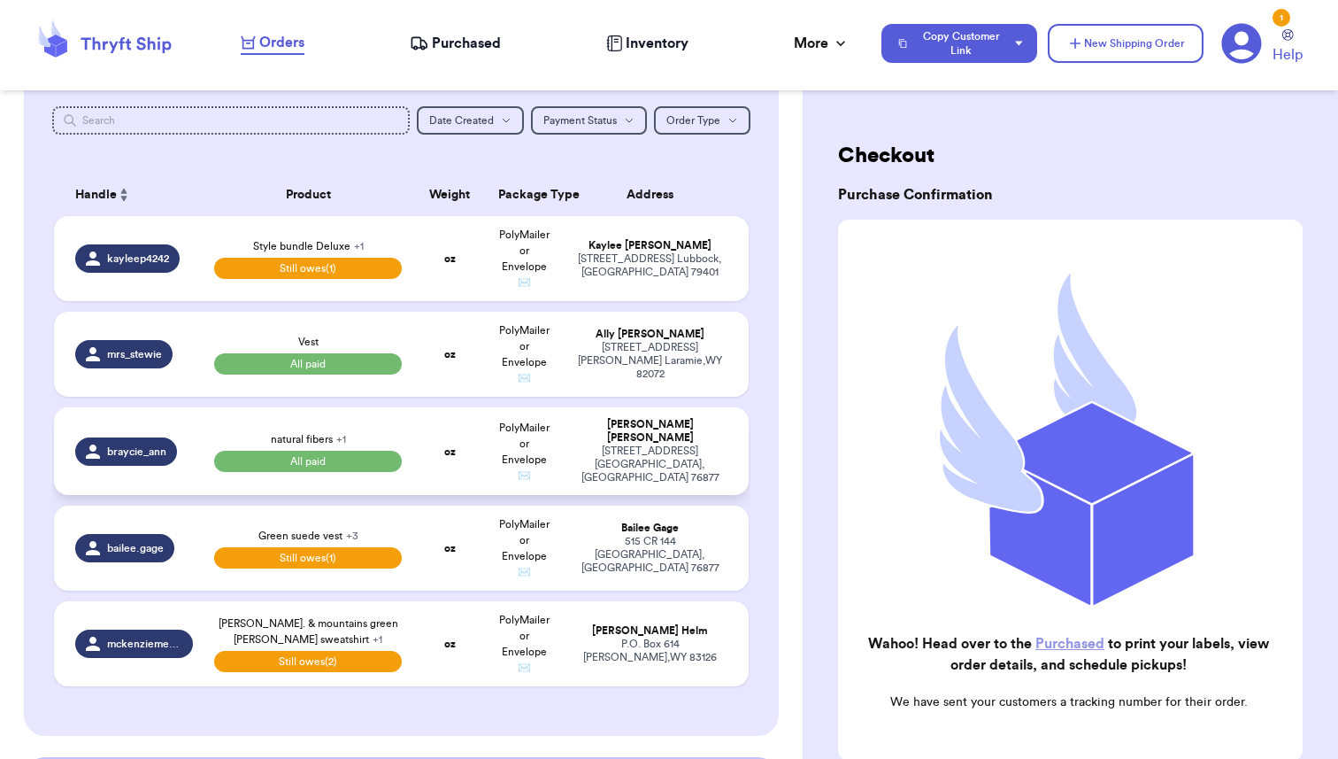
click at [438, 432] on td "oz" at bounding box center [449, 451] width 74 height 88
select select "paid"
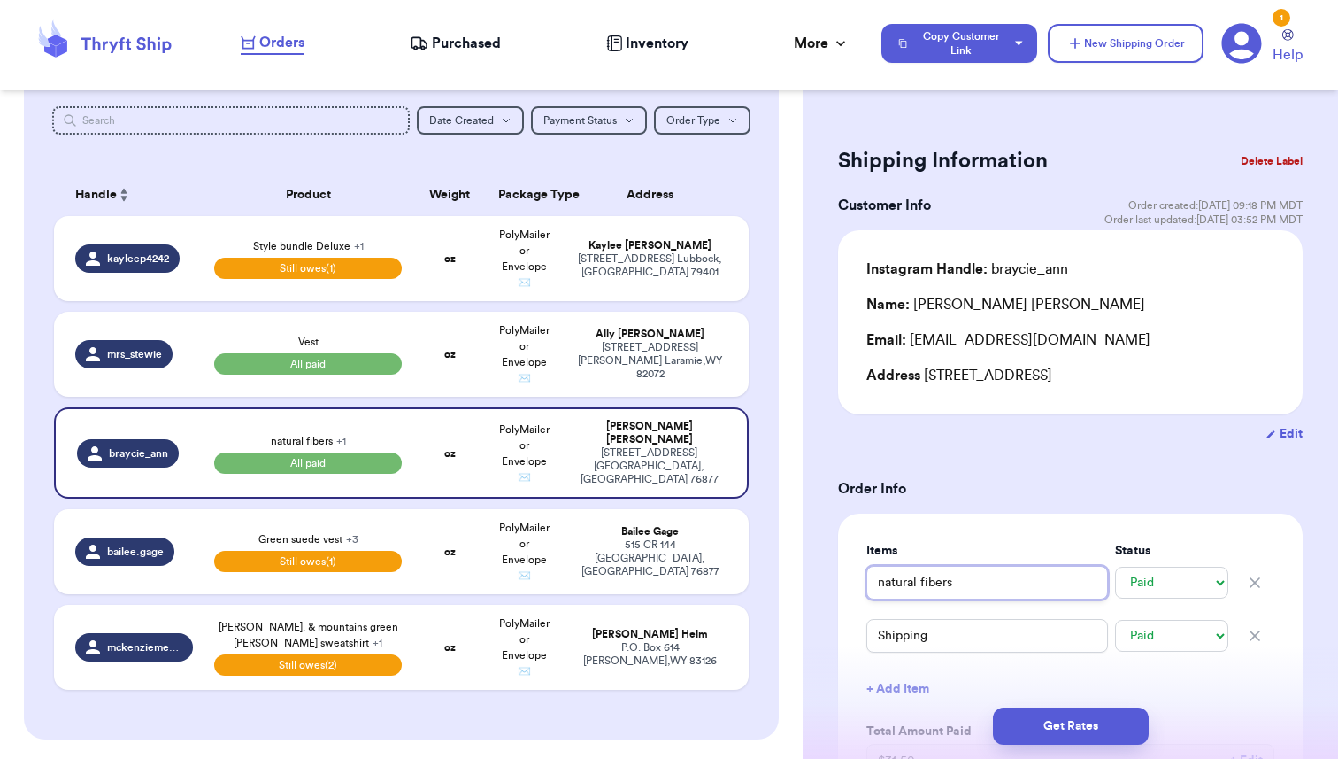
click at [985, 584] on input "natural fibers" at bounding box center [988, 583] width 242 height 34
type input "natural fibers b"
type input "natural fibers bu"
type input "natural fibers bun"
type input "natural fibers bund"
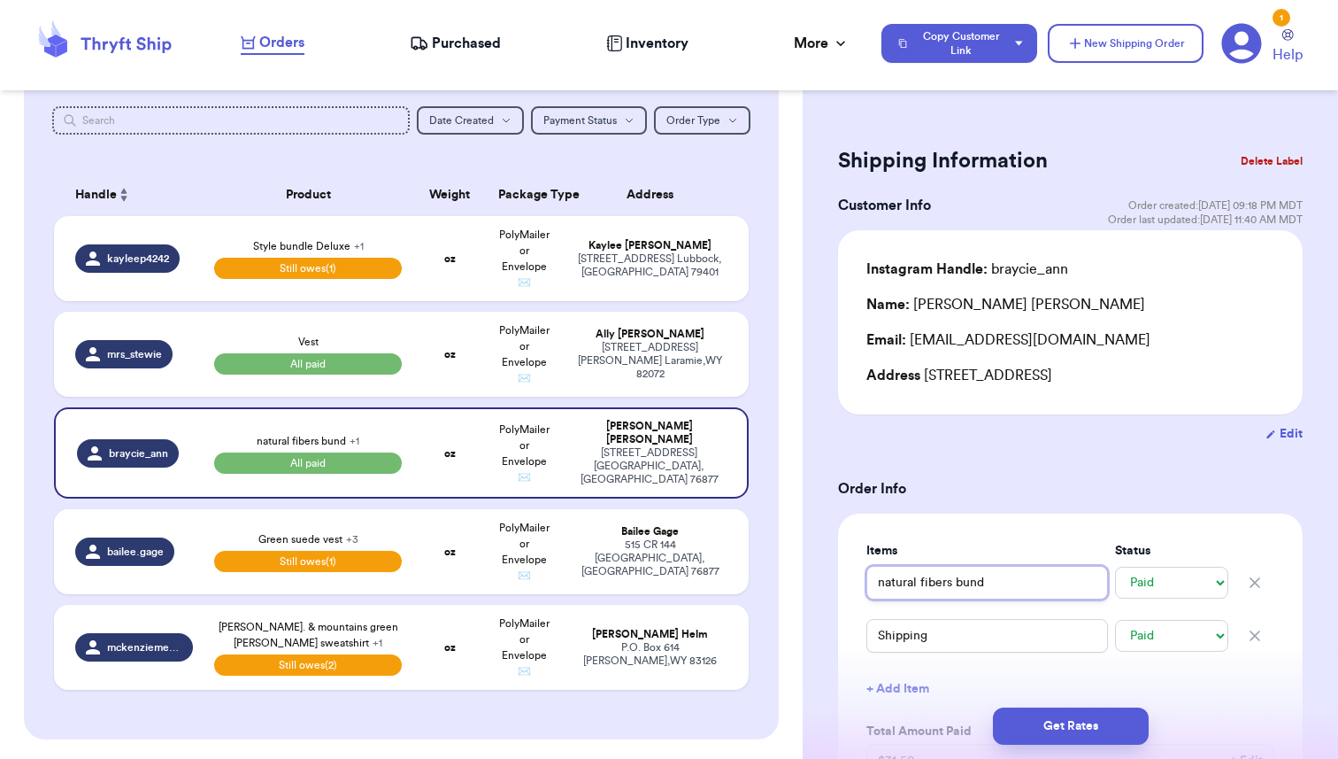
type input "natural fibers bundl"
type input "natural fibers bundle"
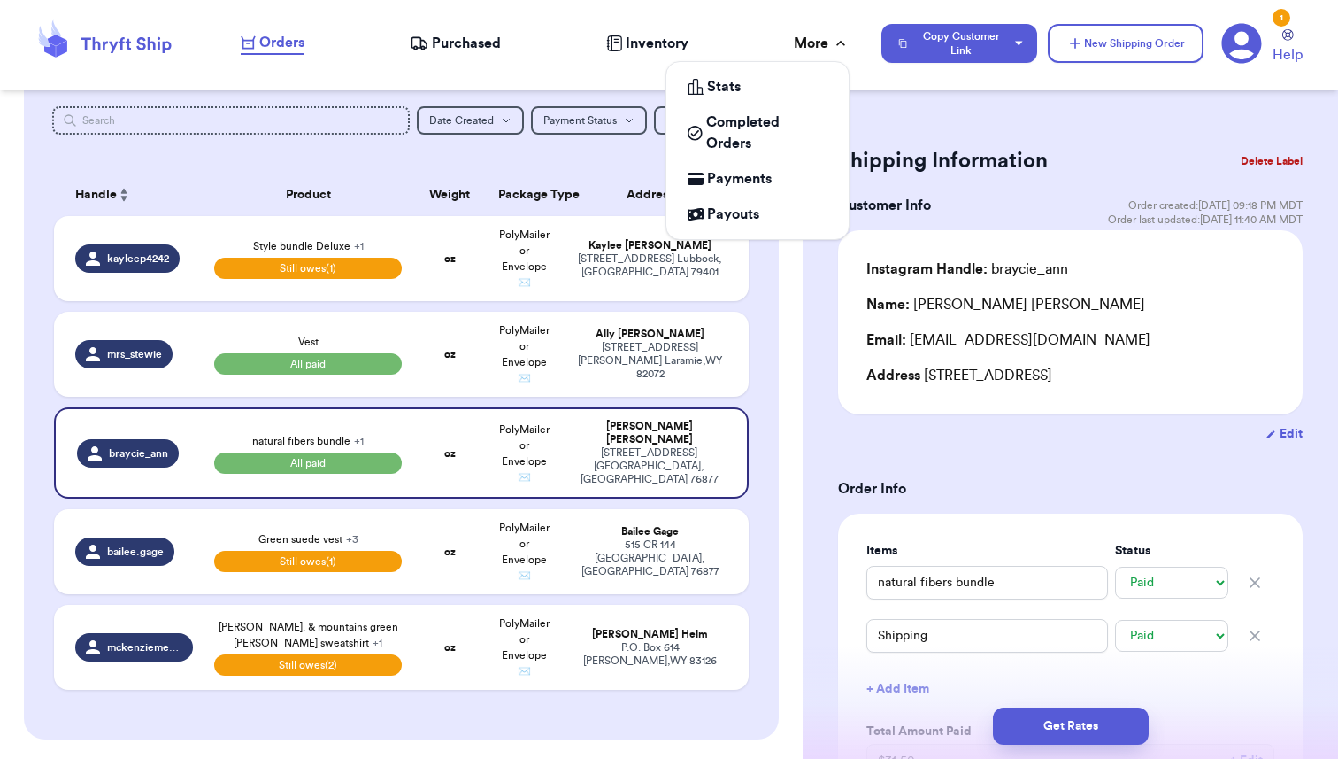
click at [821, 40] on div "More" at bounding box center [822, 43] width 56 height 21
click at [739, 215] on span "Payouts" at bounding box center [733, 214] width 52 height 21
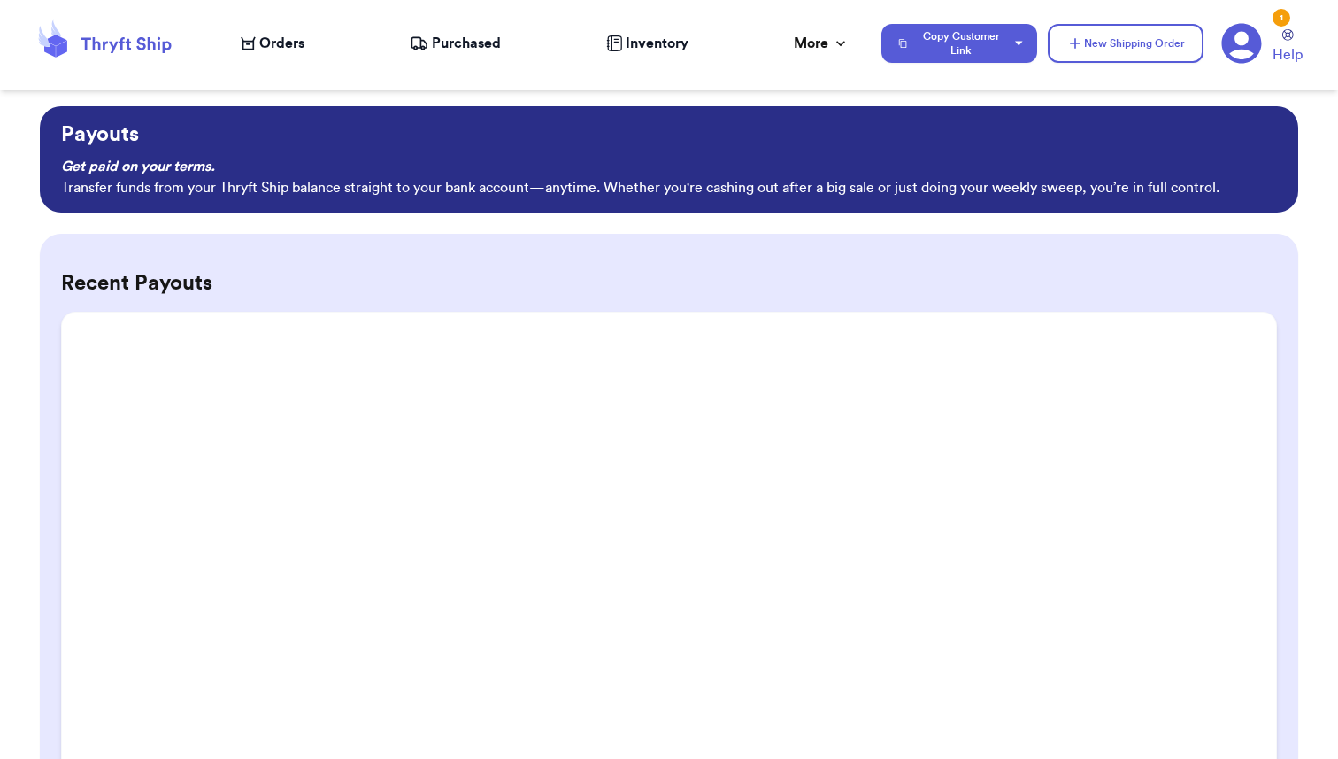
click at [275, 46] on span "Orders" at bounding box center [281, 43] width 45 height 21
select select "paid"
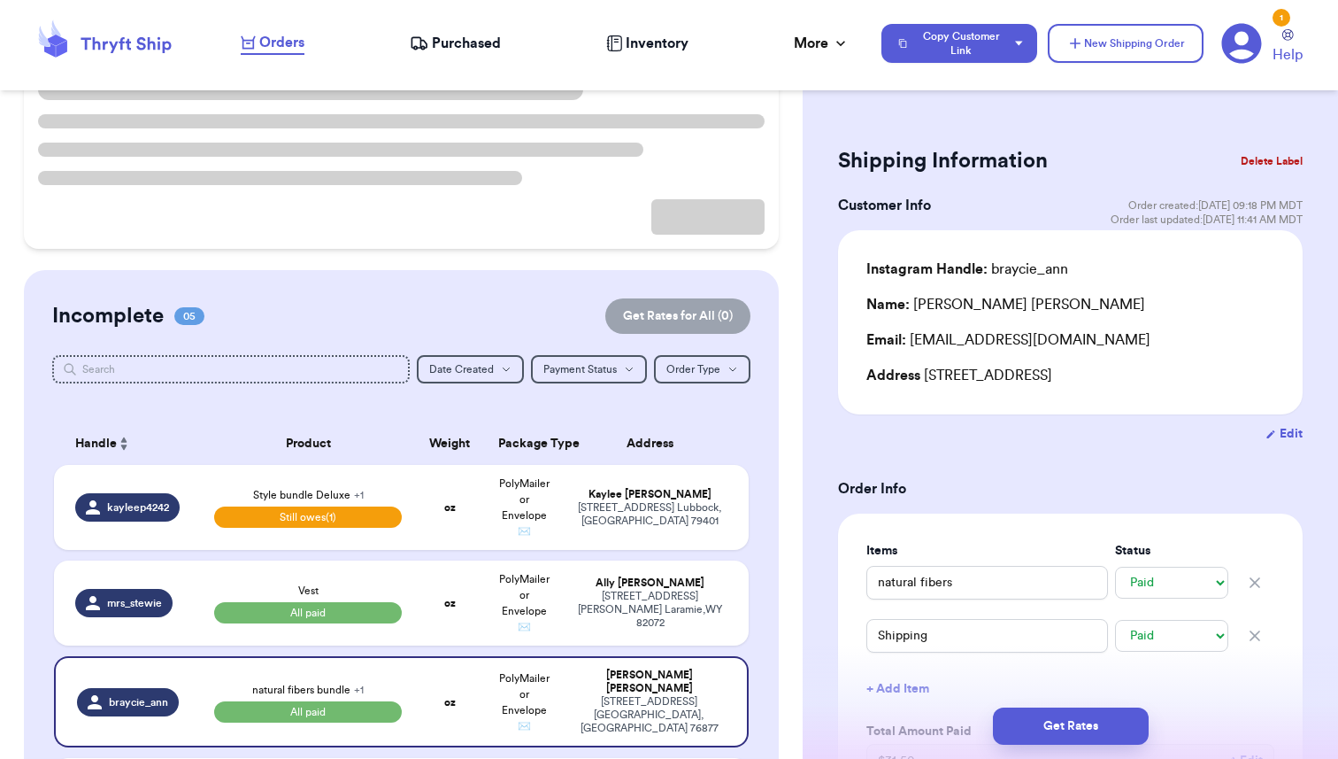
scroll to position [164, 0]
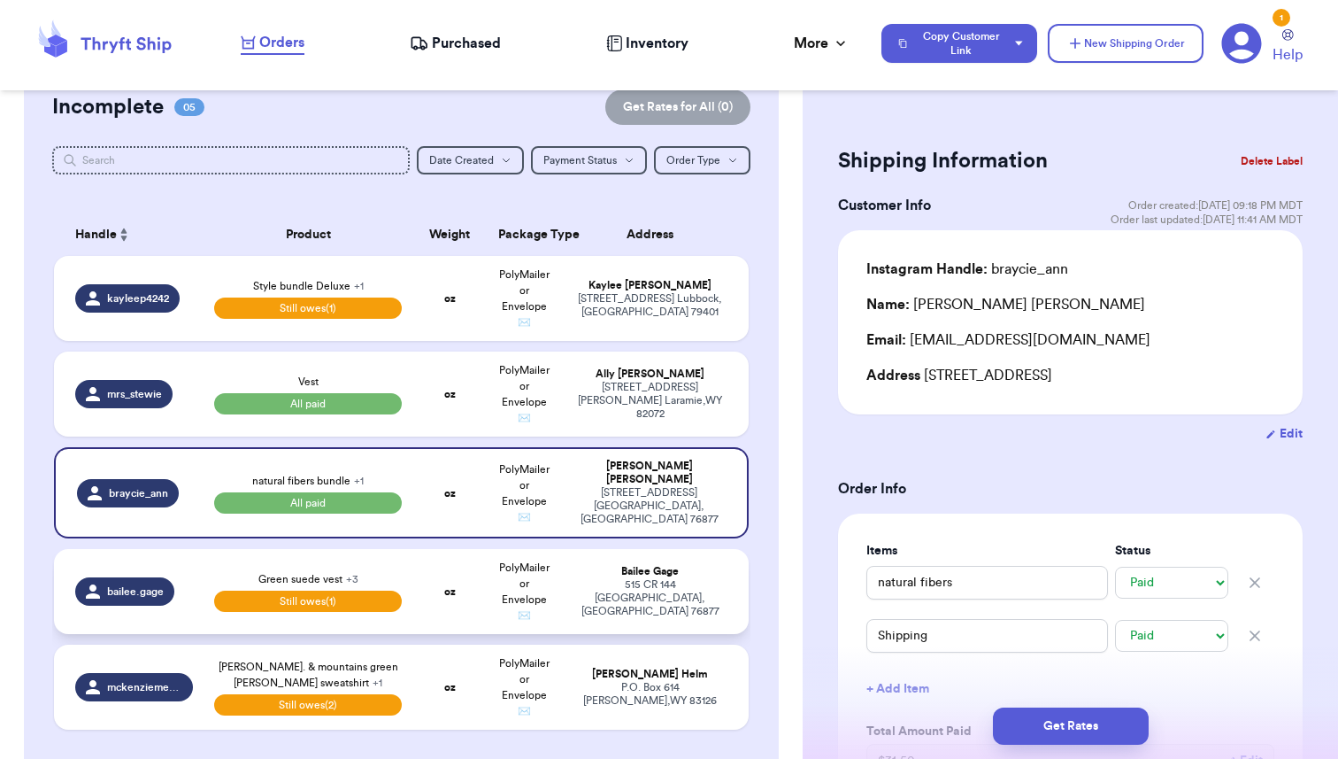
click at [428, 567] on td "oz" at bounding box center [449, 591] width 74 height 85
type input "Green suede vest"
select select "unpaid"
type input "38"
select select "paid"
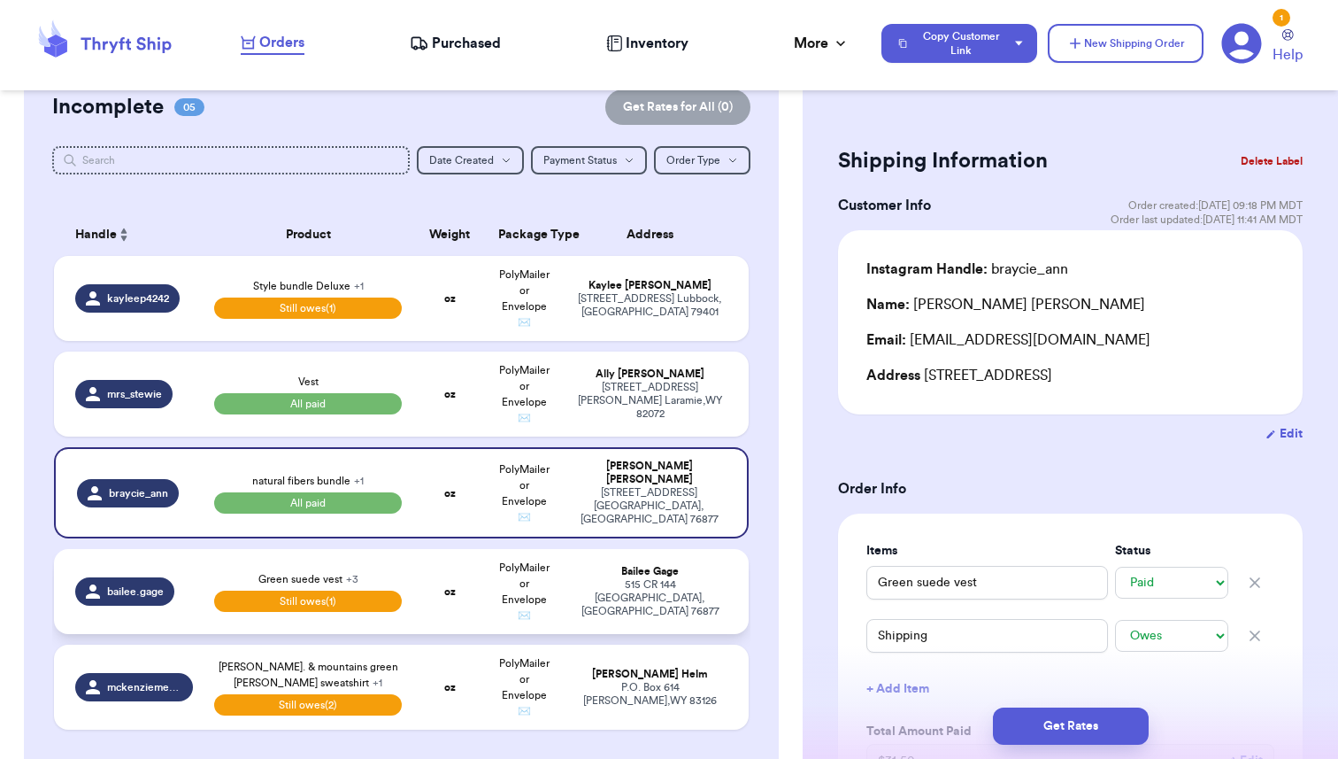
select select "paid"
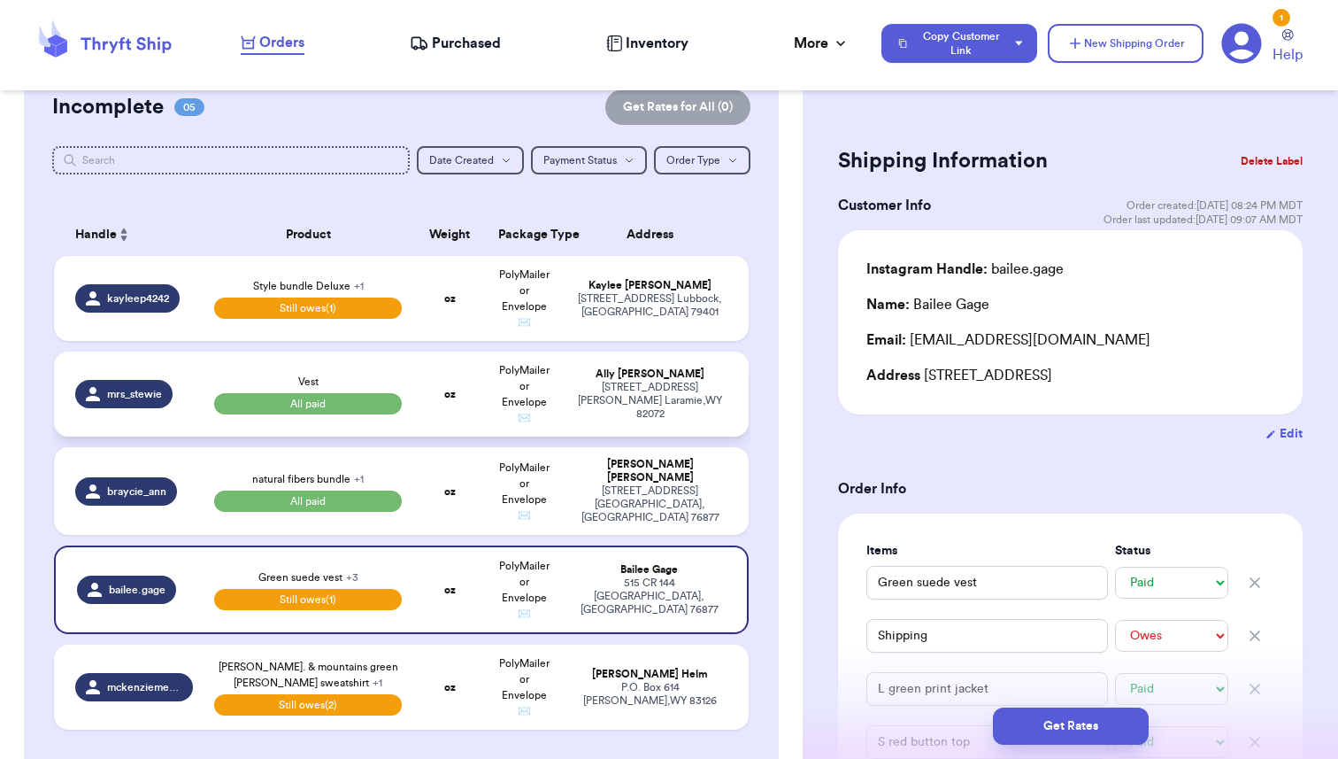
click at [451, 393] on strong "oz" at bounding box center [450, 394] width 12 height 11
type input "Vest"
type input "11"
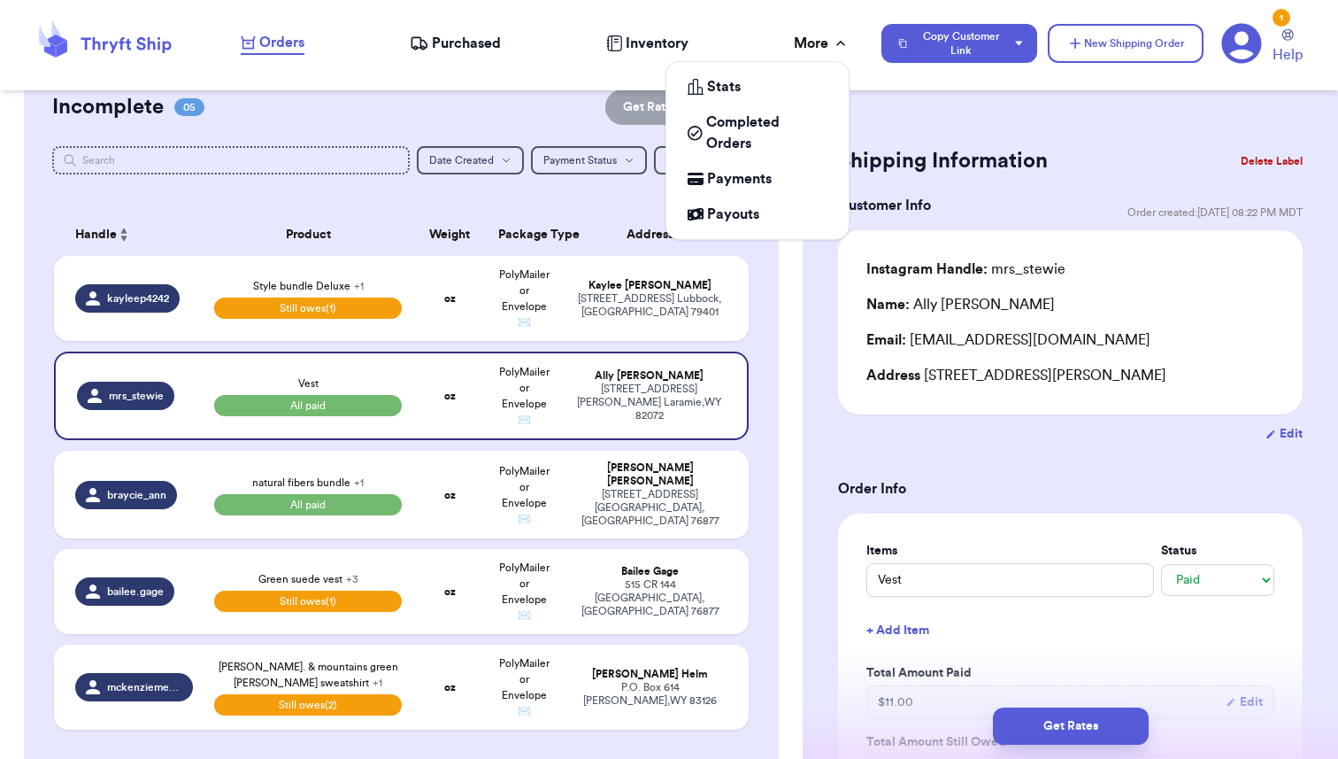
click at [798, 47] on div "More" at bounding box center [822, 43] width 56 height 21
click at [745, 215] on span "Payouts" at bounding box center [733, 214] width 52 height 21
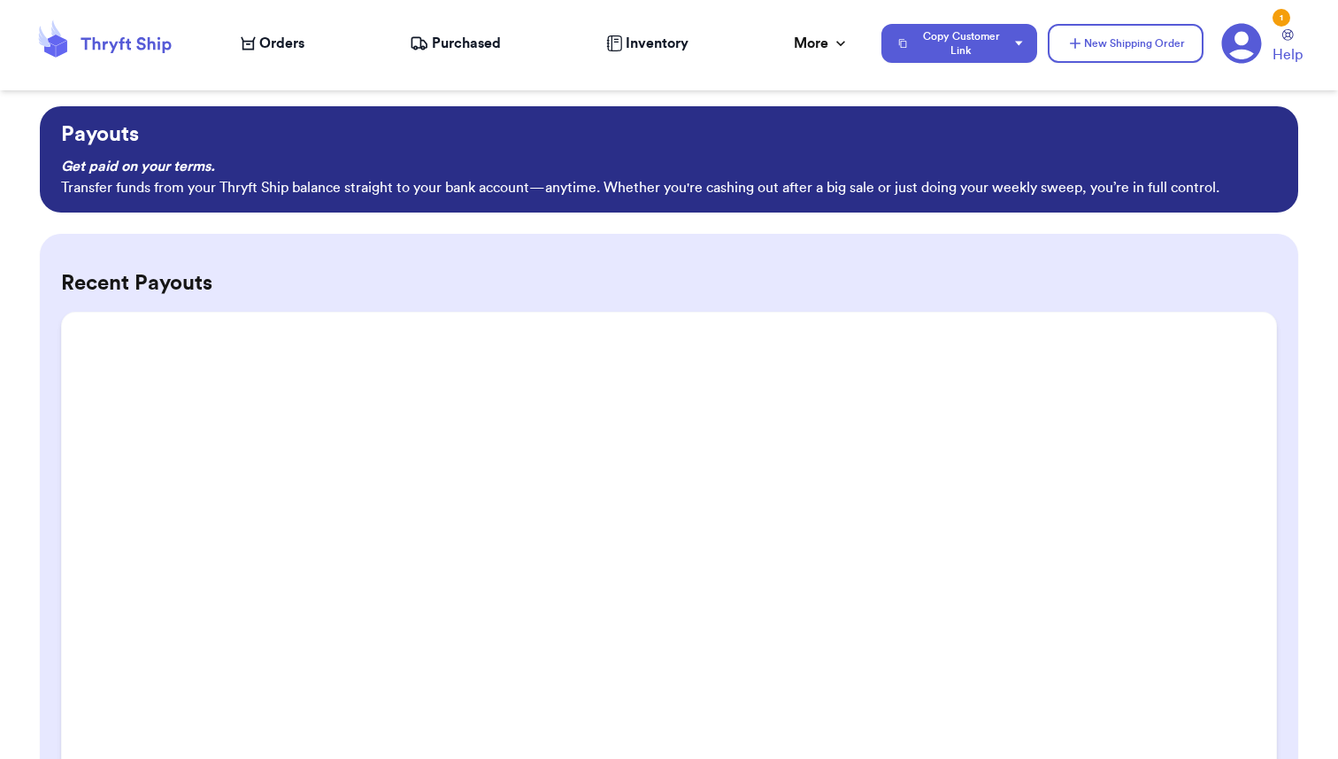
click at [277, 50] on span "Orders" at bounding box center [281, 43] width 45 height 21
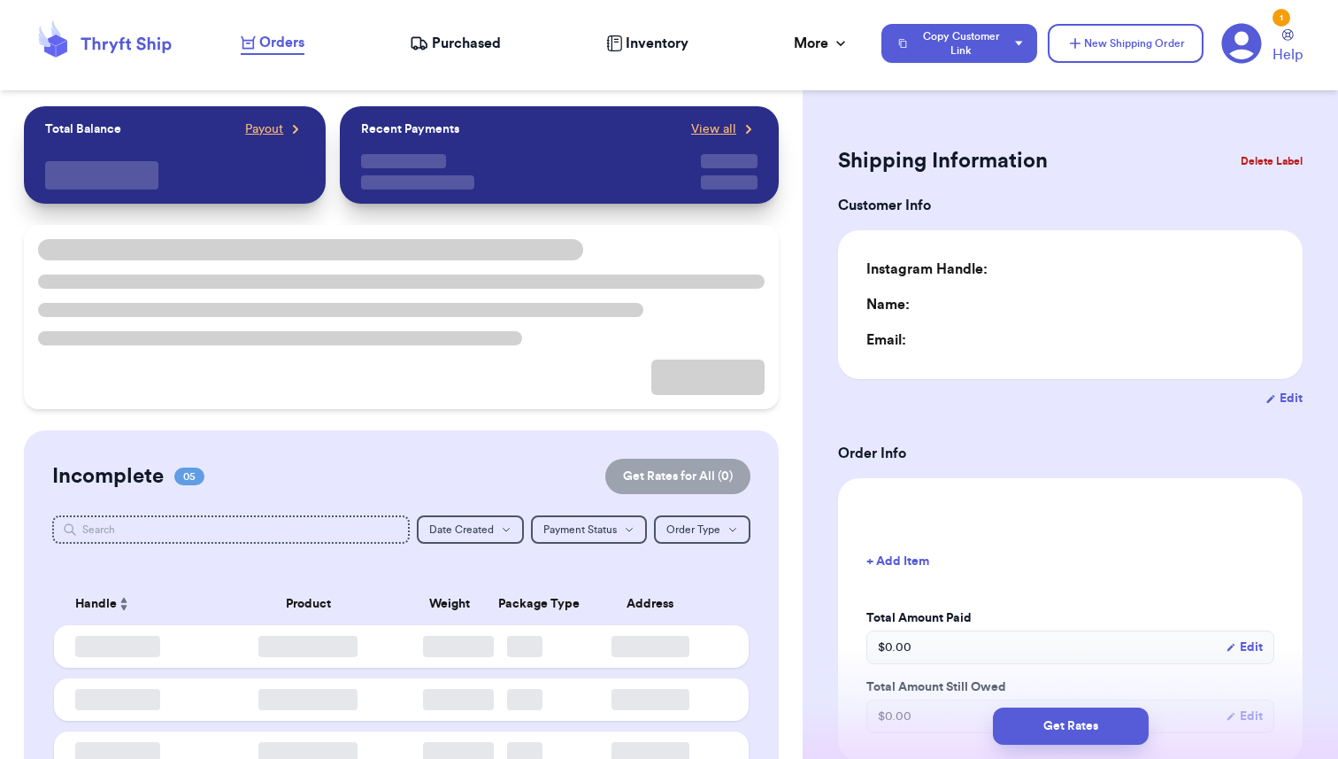
type input "0"
type input "11"
type input "0"
select select "paid"
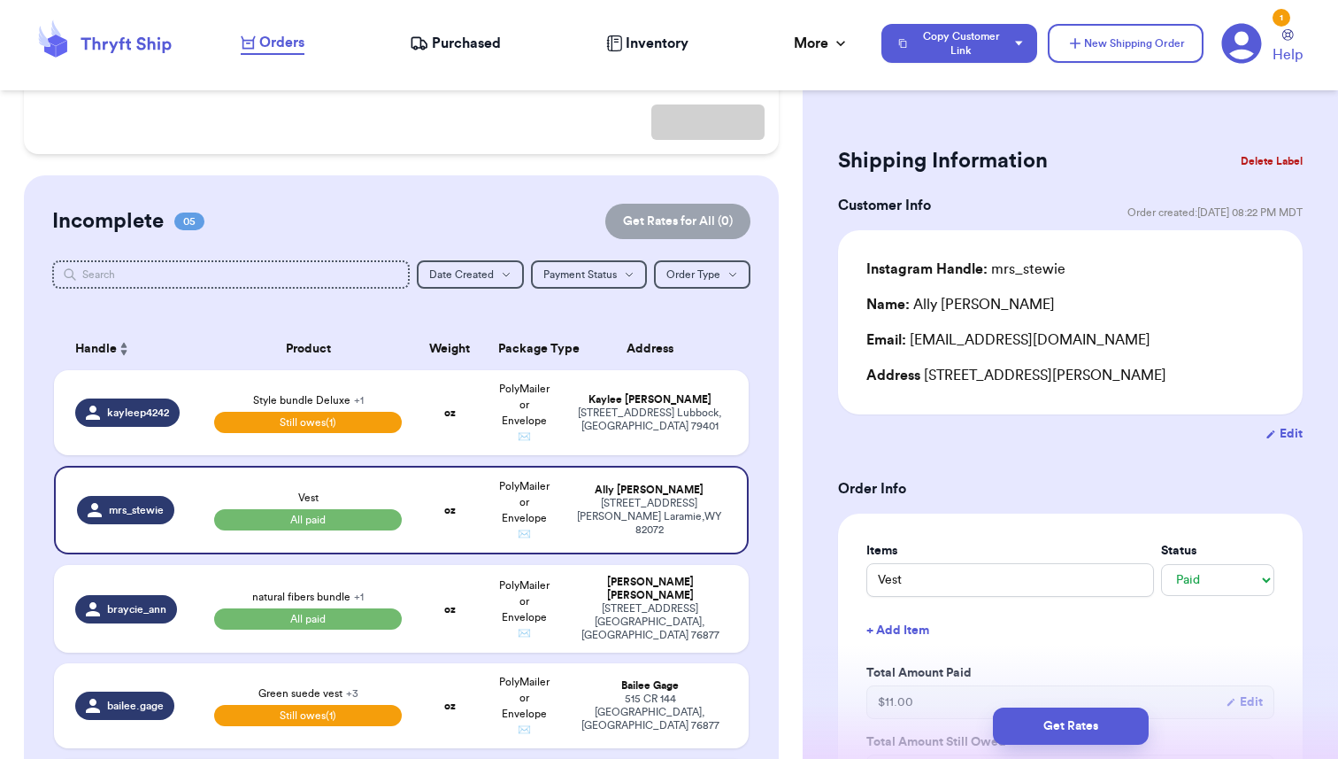
scroll to position [264, 0]
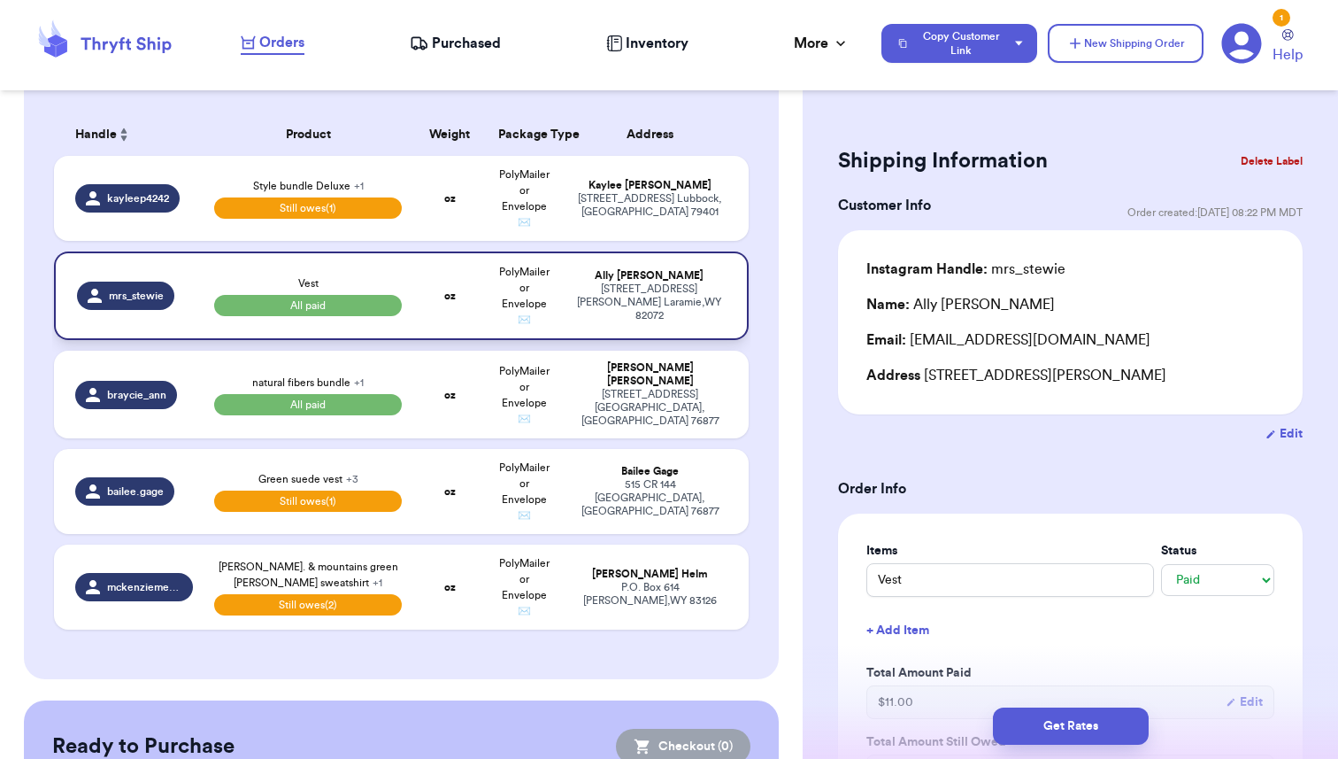
click at [474, 511] on tbody "kayleep4242 Style bundle Deluxe + 1 Still owes (1) oz PolyMailer or Envelope ✉️…" at bounding box center [401, 393] width 695 height 474
click at [1268, 161] on button "Delete Label" at bounding box center [1272, 161] width 76 height 39
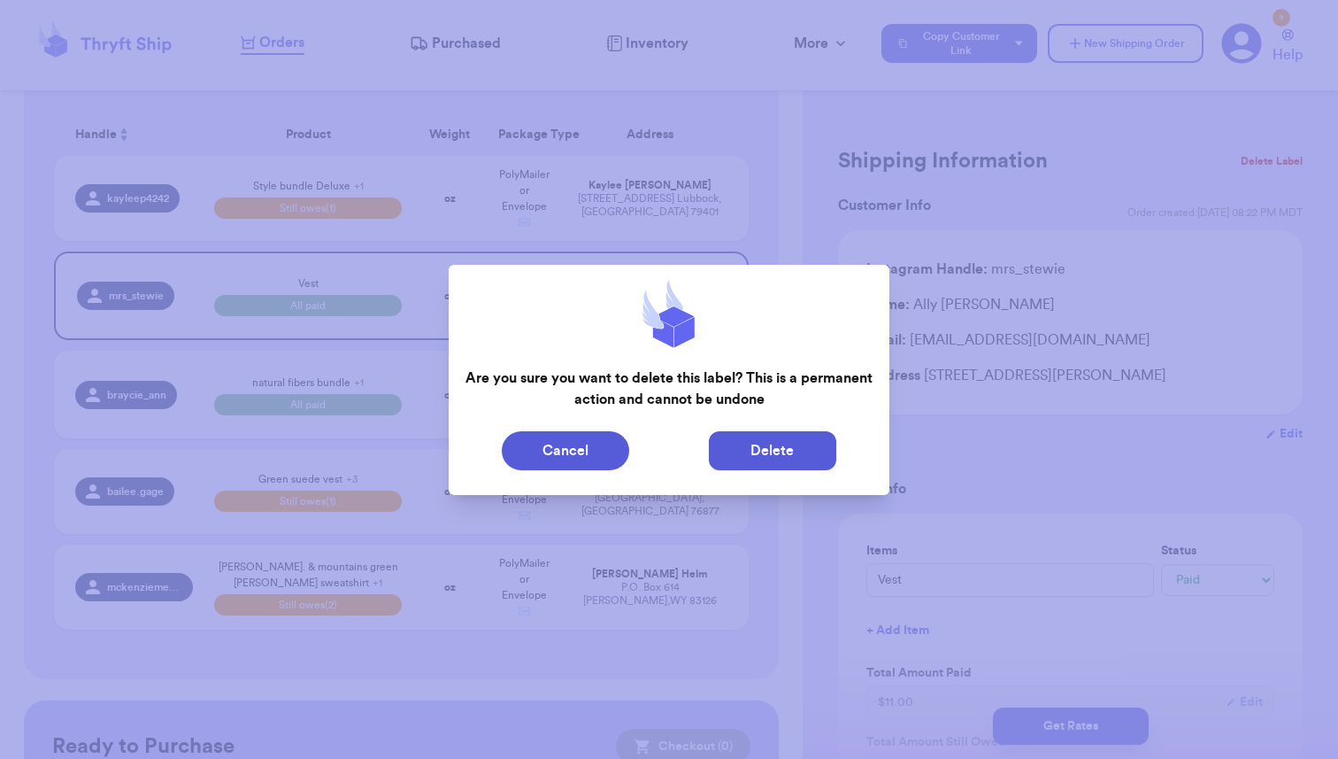
click at [776, 452] on button "Delete" at bounding box center [772, 450] width 127 height 39
type input "Style bundle Deluxe"
type input "120"
select select "unpaid"
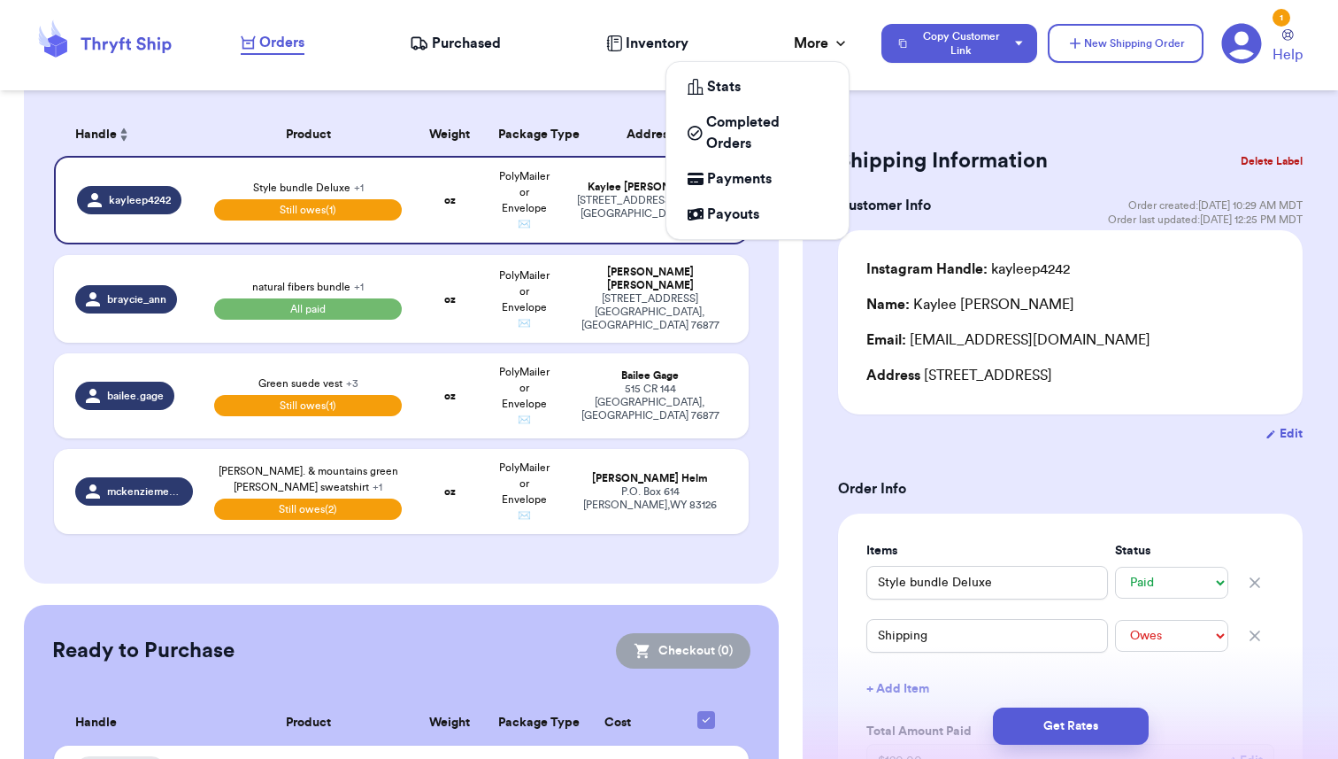
click at [824, 37] on div "More" at bounding box center [822, 43] width 56 height 21
click at [736, 207] on span "Payouts" at bounding box center [733, 214] width 52 height 21
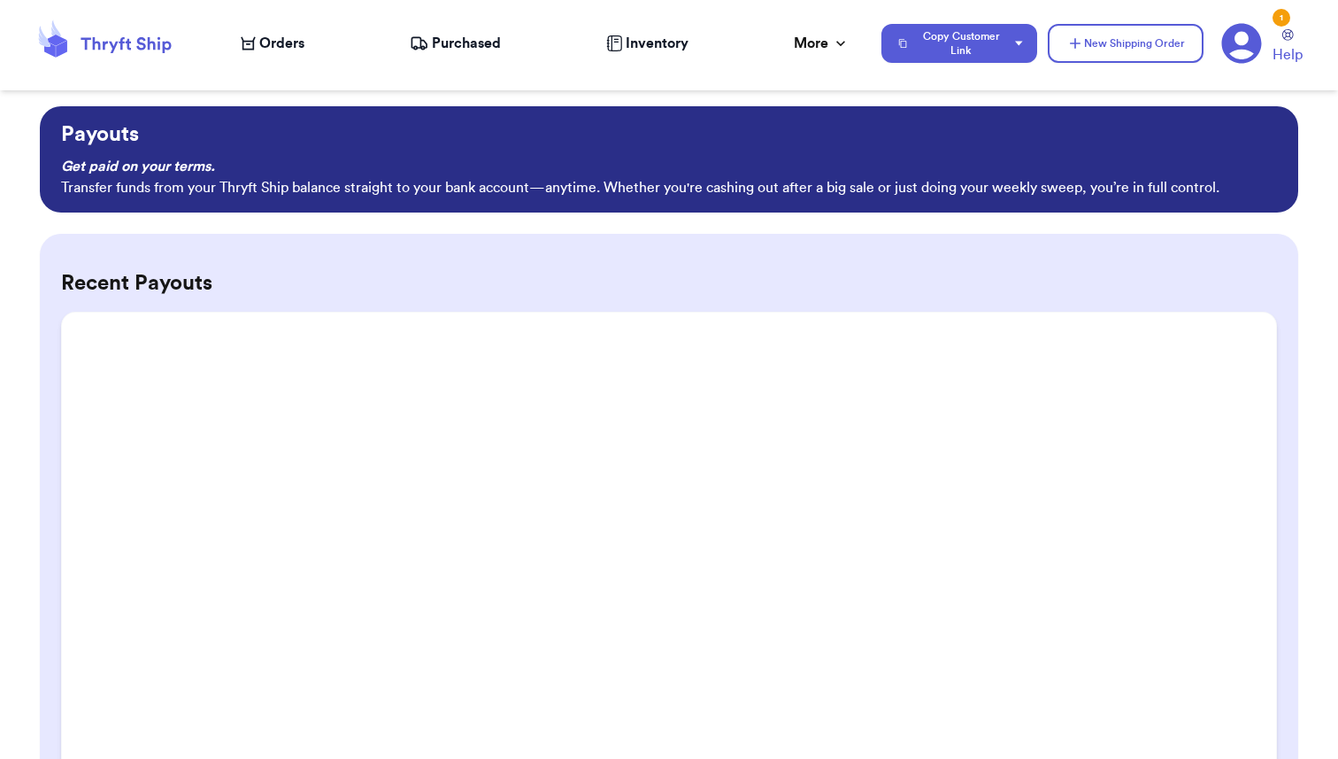
click at [276, 53] on span "Orders" at bounding box center [281, 43] width 45 height 21
select select "paid"
select select "unpaid"
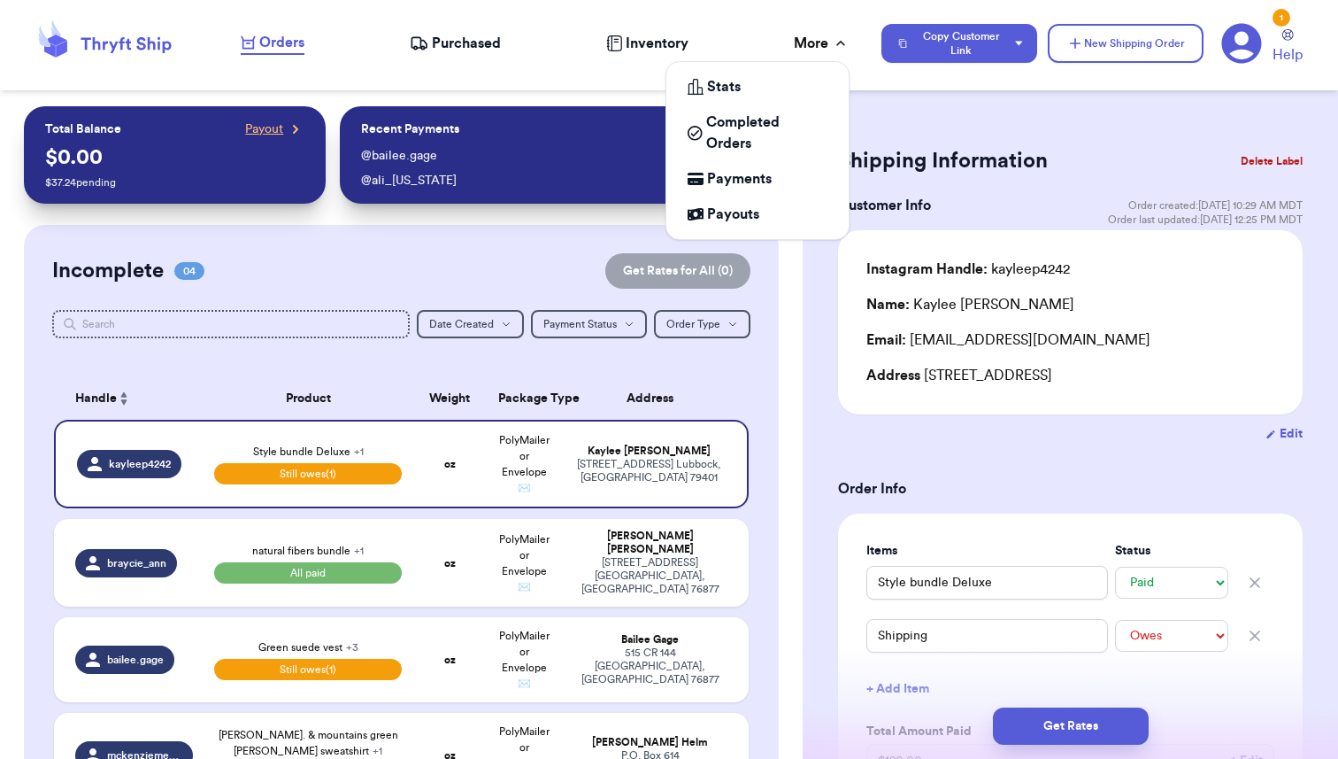
click at [841, 42] on icon at bounding box center [841, 44] width 18 height 18
click at [735, 214] on span "Payouts" at bounding box center [733, 214] width 52 height 21
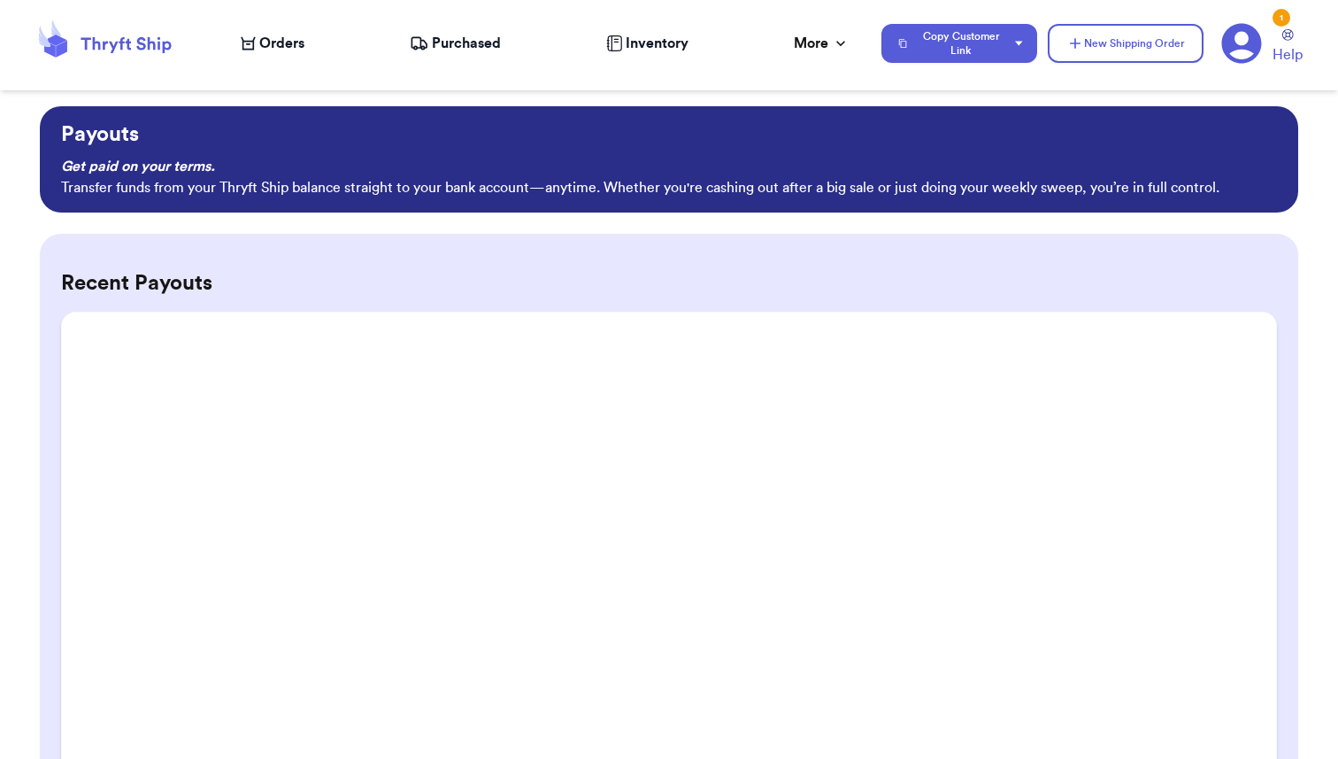
click at [250, 37] on icon at bounding box center [248, 43] width 15 height 14
select select "paid"
select select "unpaid"
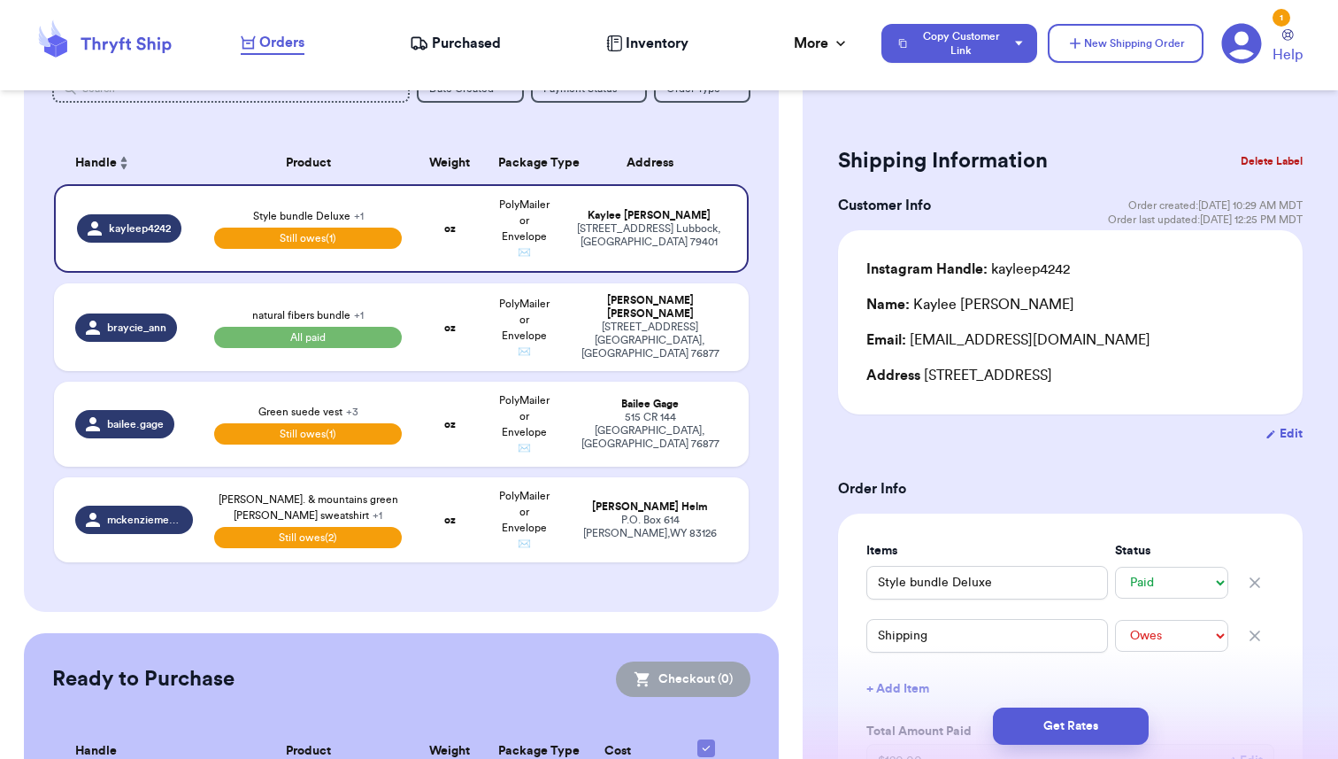
scroll to position [162, 0]
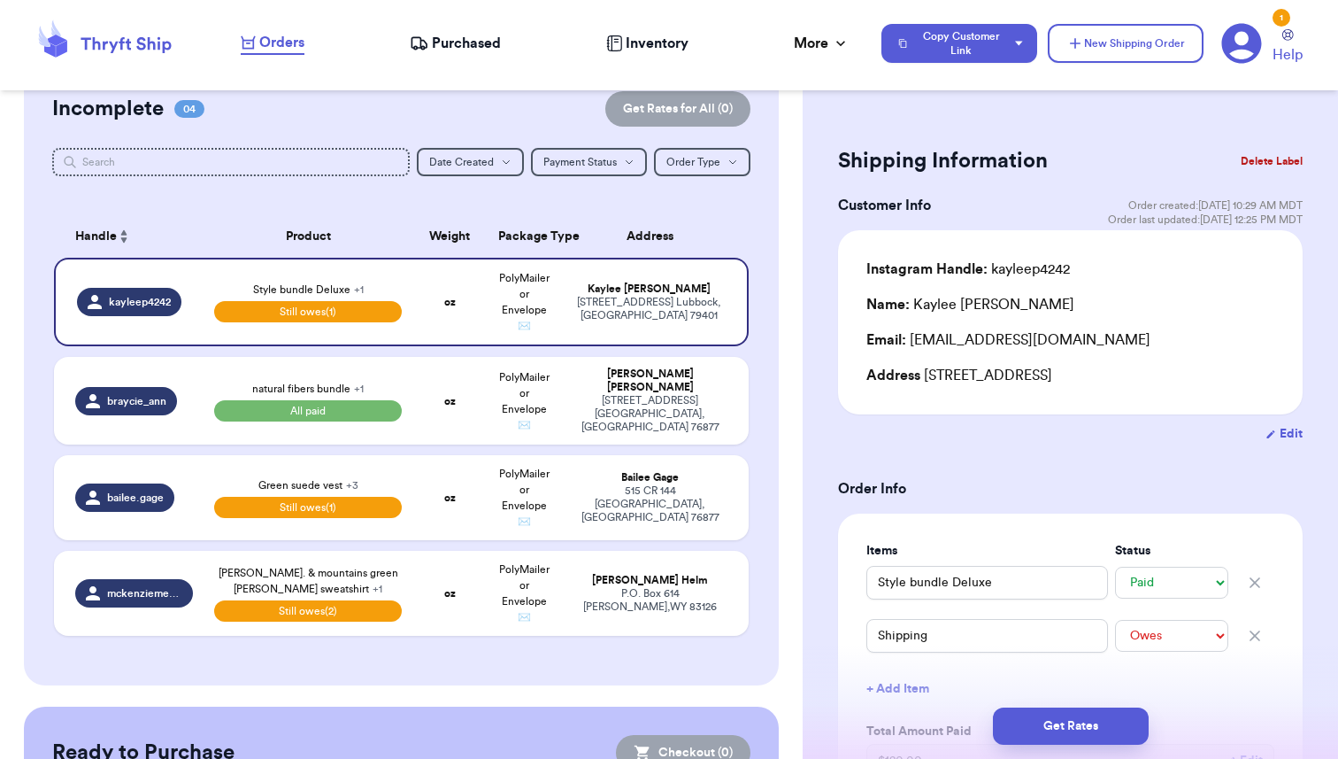
click at [457, 43] on span "Purchased" at bounding box center [466, 43] width 69 height 21
